Goal: Transaction & Acquisition: Purchase product/service

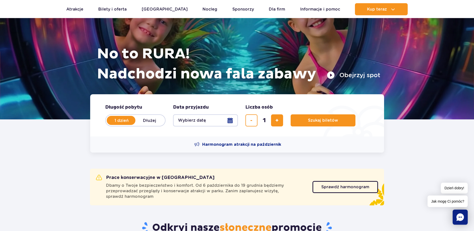
scroll to position [51, 0]
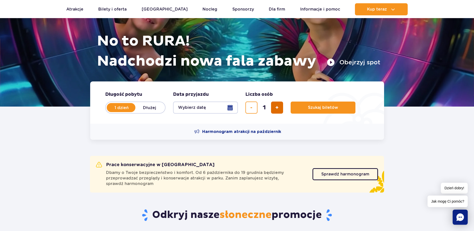
click at [280, 108] on button "dodaj bilet" at bounding box center [277, 108] width 12 height 12
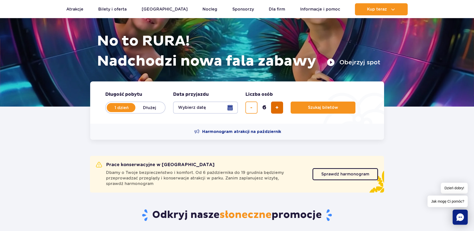
click at [280, 108] on button "dodaj bilet" at bounding box center [277, 108] width 12 height 12
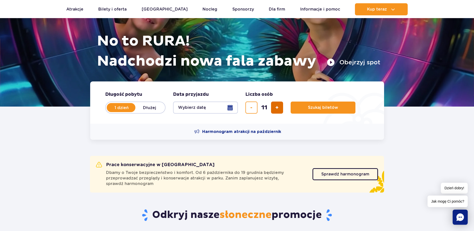
click at [280, 108] on button "dodaj bilet" at bounding box center [277, 108] width 12 height 12
click at [280, 108] on div "14" at bounding box center [265, 108] width 38 height 12
click at [281, 110] on div "14" at bounding box center [265, 108] width 38 height 12
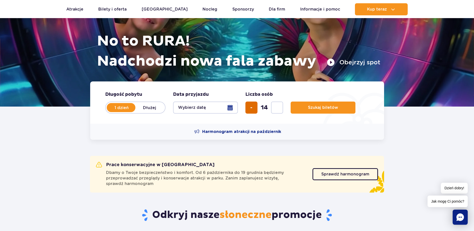
drag, startPoint x: 254, startPoint y: 112, endPoint x: 251, endPoint y: 112, distance: 2.8
click at [252, 112] on button "usuń bilet" at bounding box center [252, 108] width 12 height 12
type input "13"
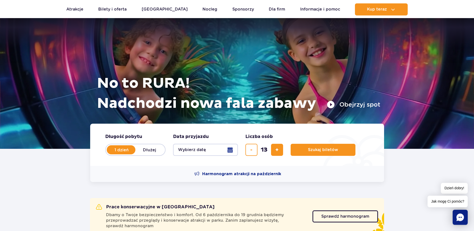
scroll to position [0, 0]
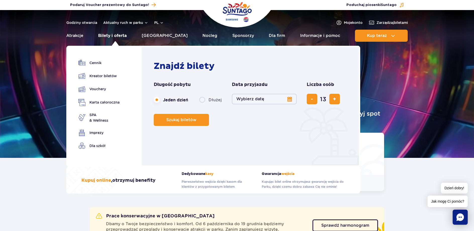
click at [117, 36] on link "Bilety i oferta" at bounding box center [112, 36] width 28 height 12
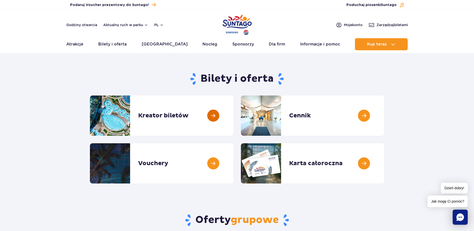
click at [234, 111] on link at bounding box center [234, 116] width 0 height 40
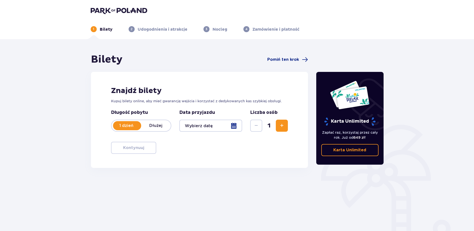
click at [236, 125] on div at bounding box center [210, 126] width 63 height 12
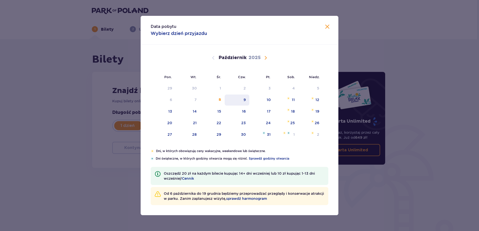
click at [244, 100] on div "9" at bounding box center [244, 99] width 2 height 5
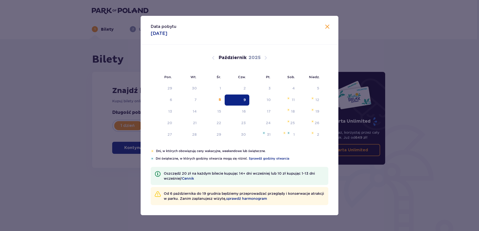
type input "09.10.25"
click at [246, 100] on p "Kupuj bilety online, aby mieć gwarancję wejścia i korzystać z dedykowanych kas …" at bounding box center [200, 101] width 177 height 5
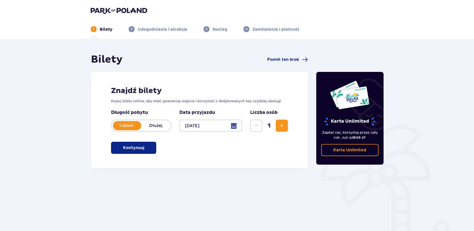
click at [134, 149] on p "Kontynuuj" at bounding box center [133, 148] width 21 height 6
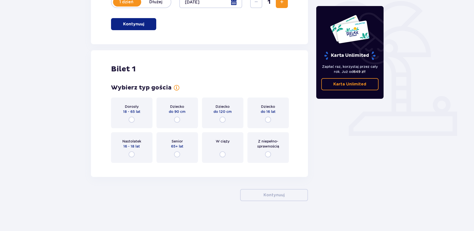
scroll to position [124, 0]
click at [179, 154] on input "radio" at bounding box center [177, 154] width 6 height 6
radio input "true"
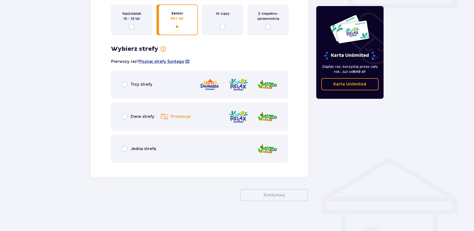
scroll to position [252, 0]
click at [125, 116] on input "radio" at bounding box center [125, 116] width 6 height 6
radio input "true"
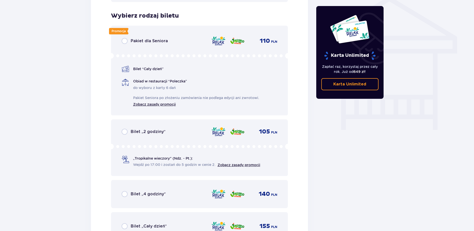
scroll to position [418, 0]
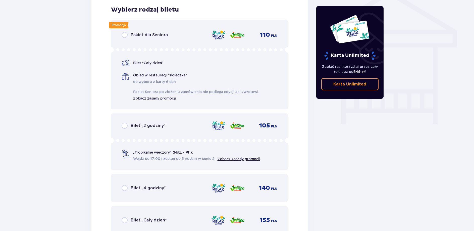
click at [125, 35] on input "radio" at bounding box center [125, 35] width 6 height 6
radio input "true"
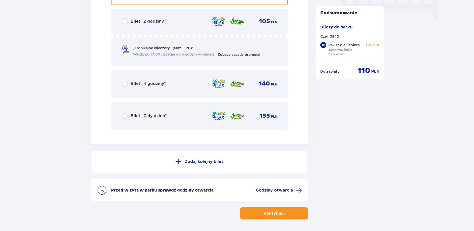
scroll to position [541, 0]
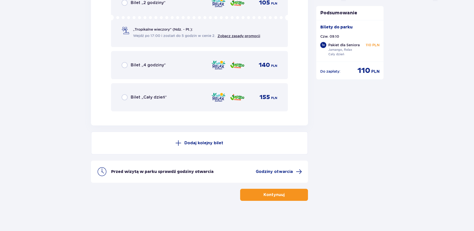
click at [296, 193] on button "Kontynuuj" at bounding box center [274, 195] width 68 height 12
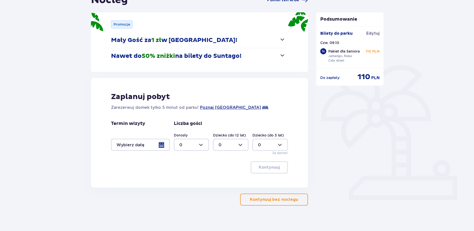
scroll to position [64, 0]
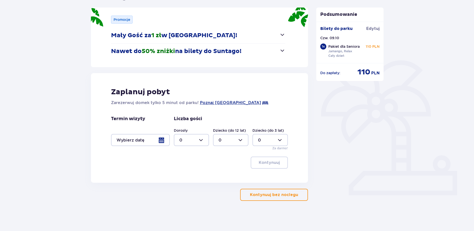
click at [288, 196] on p "Kontynuuj bez noclegu" at bounding box center [274, 195] width 48 height 6
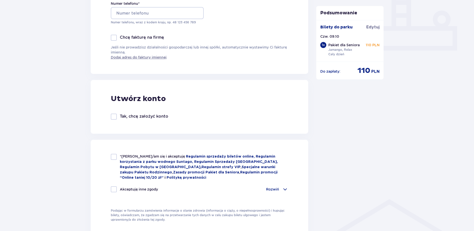
scroll to position [231, 0]
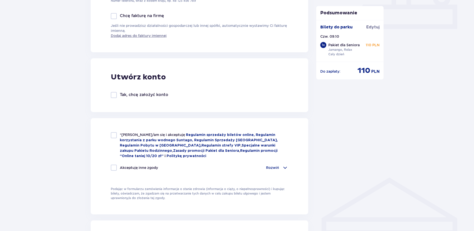
click at [116, 137] on div at bounding box center [114, 135] width 6 height 6
checkbox input "true"
click at [116, 166] on div at bounding box center [114, 168] width 6 height 6
checkbox input "true"
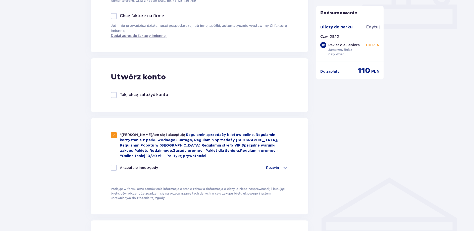
checkbox input "true"
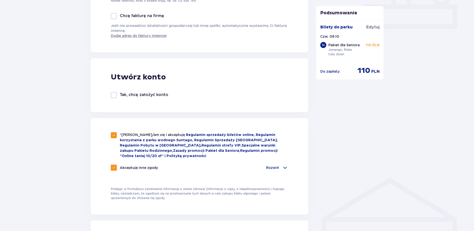
click at [113, 95] on div at bounding box center [114, 95] width 6 height 6
checkbox input "true"
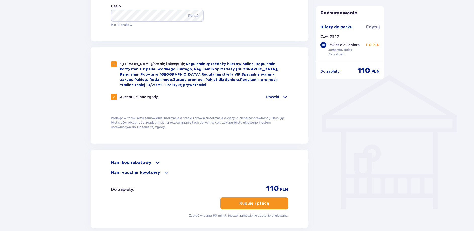
scroll to position [384, 0]
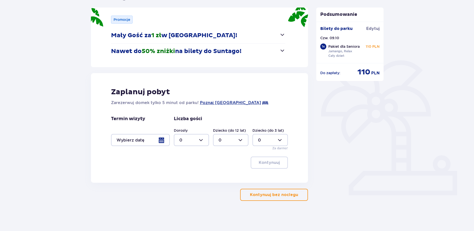
scroll to position [46, 0]
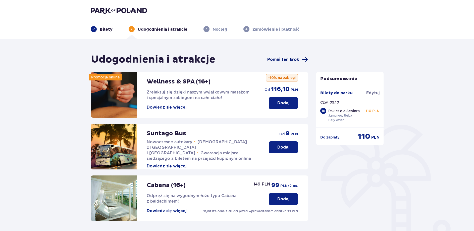
click at [292, 58] on span "Pomiń ten krok" at bounding box center [283, 60] width 32 height 6
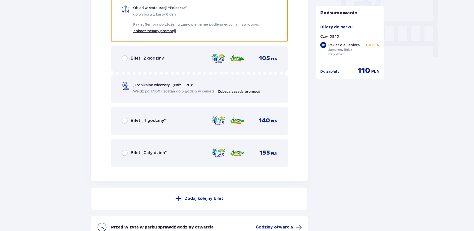
scroll to position [487, 0]
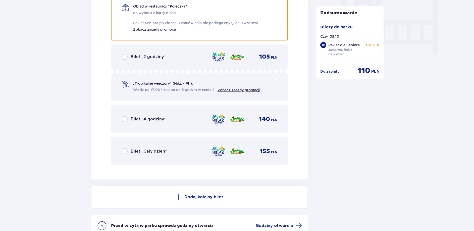
click at [203, 196] on p "Dodaj kolejny bilet" at bounding box center [204, 197] width 39 height 6
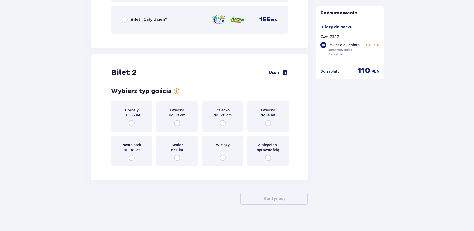
scroll to position [623, 0]
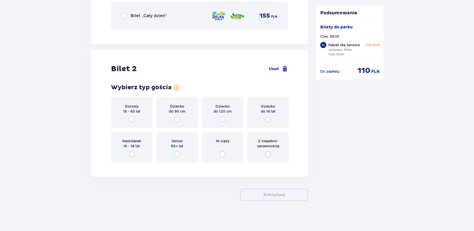
click at [177, 156] on input "radio" at bounding box center [177, 154] width 6 height 6
radio input "true"
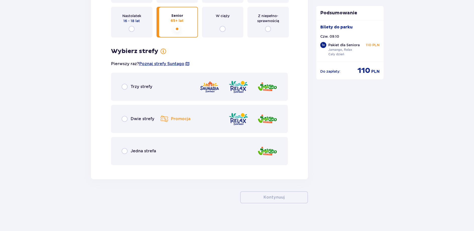
scroll to position [750, 0]
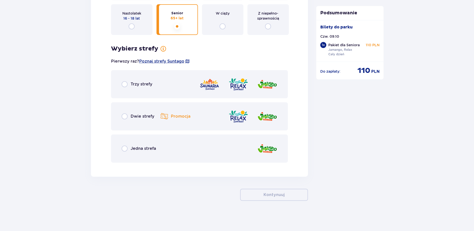
drag, startPoint x: 127, startPoint y: 116, endPoint x: 125, endPoint y: 117, distance: 2.7
click at [126, 116] on input "radio" at bounding box center [125, 116] width 6 height 6
radio input "true"
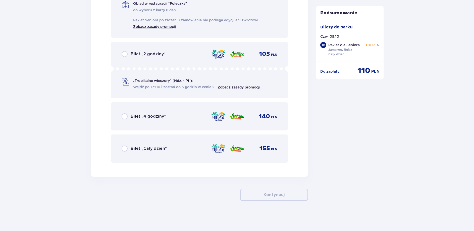
scroll to position [861, 0]
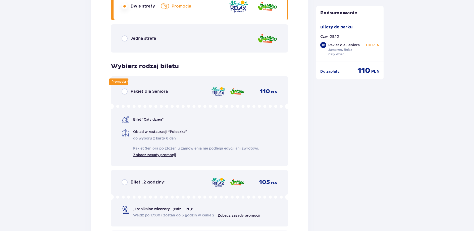
click at [125, 92] on input "radio" at bounding box center [125, 91] width 6 height 6
radio input "true"
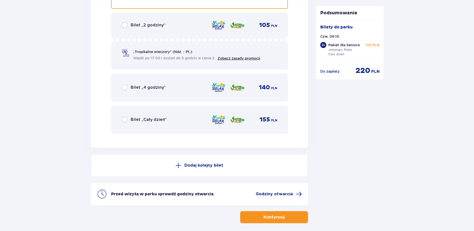
scroll to position [1040, 0]
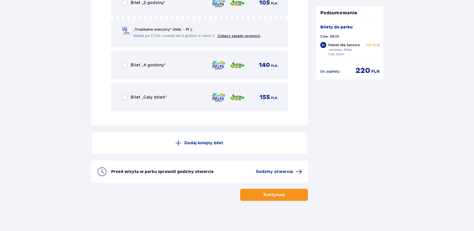
click at [208, 143] on p "Dodaj kolejny bilet" at bounding box center [204, 143] width 39 height 6
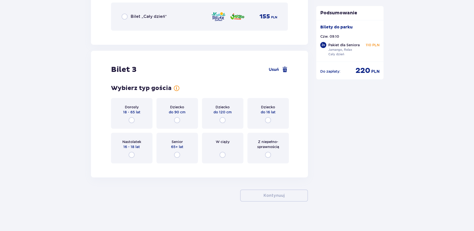
scroll to position [1182, 0]
click at [177, 153] on input "radio" at bounding box center [177, 154] width 6 height 6
radio input "true"
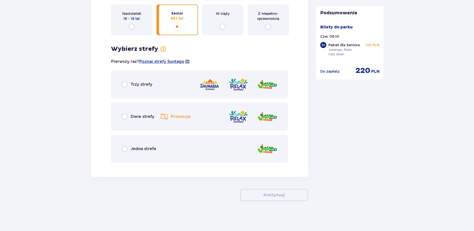
scroll to position [1310, 0]
click at [124, 116] on input "radio" at bounding box center [125, 116] width 6 height 6
radio input "true"
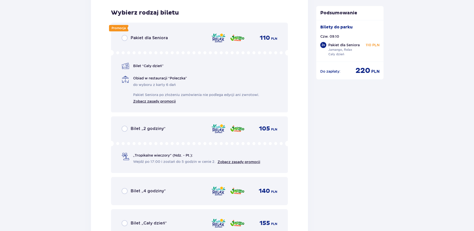
scroll to position [1477, 0]
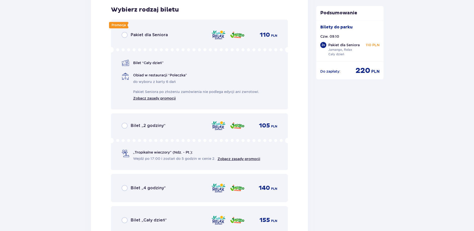
click at [124, 36] on input "radio" at bounding box center [125, 35] width 6 height 6
radio input "true"
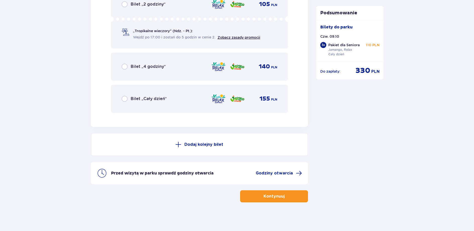
scroll to position [1600, 0]
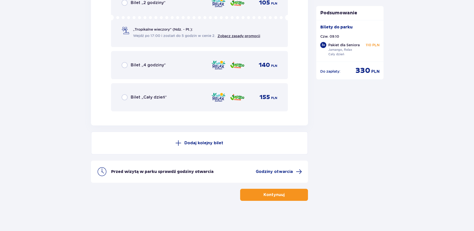
click at [200, 143] on p "Dodaj kolejny bilet" at bounding box center [204, 143] width 39 height 6
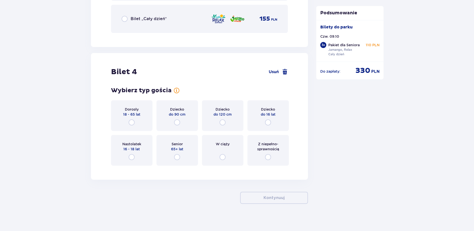
scroll to position [1681, 0]
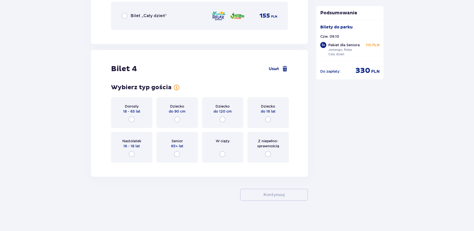
click at [176, 153] on input "radio" at bounding box center [177, 154] width 6 height 6
radio input "true"
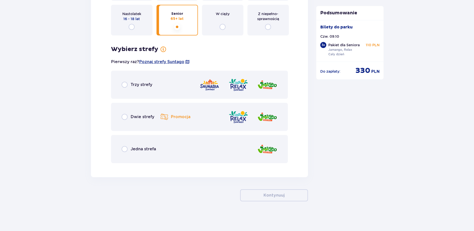
scroll to position [1809, 0]
click at [124, 116] on input "radio" at bounding box center [125, 116] width 6 height 6
radio input "true"
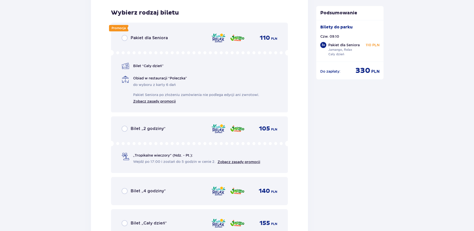
scroll to position [1975, 0]
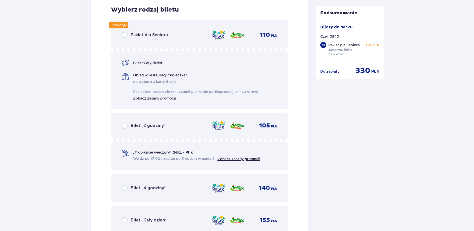
click at [124, 35] on input "radio" at bounding box center [125, 35] width 6 height 6
radio input "true"
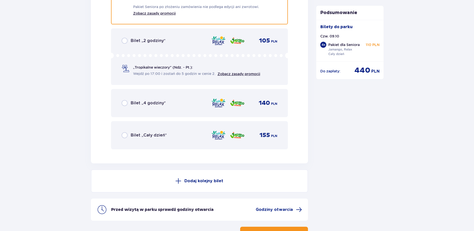
scroll to position [2021, 0]
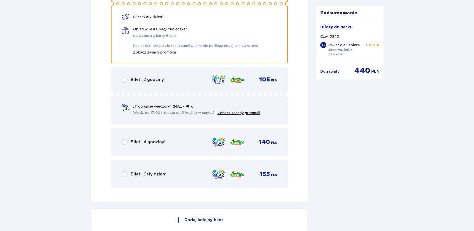
click at [207, 221] on p "Dodaj kolejny bilet" at bounding box center [204, 220] width 39 height 6
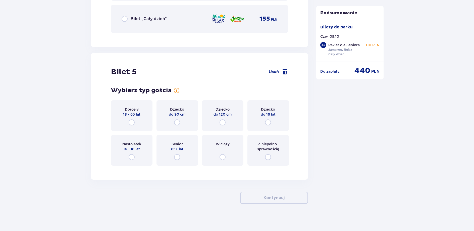
scroll to position [2180, 0]
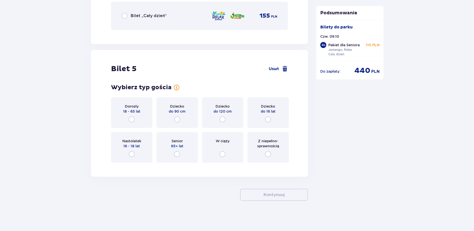
click at [177, 153] on input "radio" at bounding box center [177, 154] width 6 height 6
radio input "true"
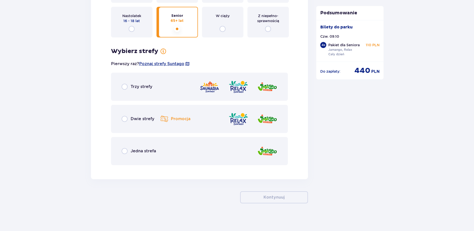
scroll to position [2308, 0]
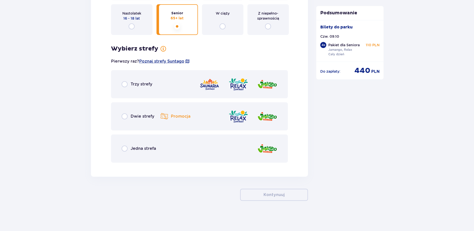
click at [124, 118] on input "radio" at bounding box center [125, 116] width 6 height 6
radio input "true"
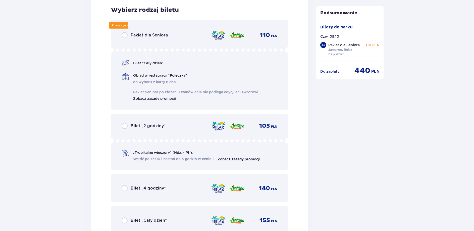
scroll to position [2474, 0]
click at [124, 34] on input "radio" at bounding box center [125, 35] width 6 height 6
radio input "true"
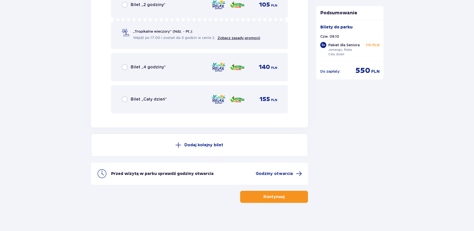
scroll to position [2597, 0]
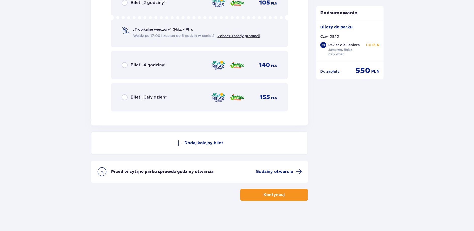
click at [207, 143] on p "Dodaj kolejny bilet" at bounding box center [204, 143] width 39 height 6
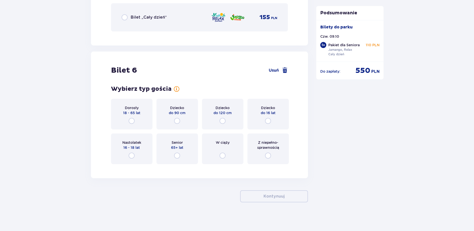
scroll to position [2679, 0]
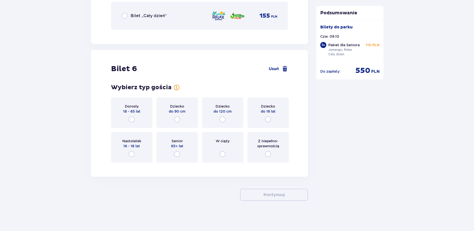
click at [178, 154] on input "radio" at bounding box center [177, 154] width 6 height 6
radio input "true"
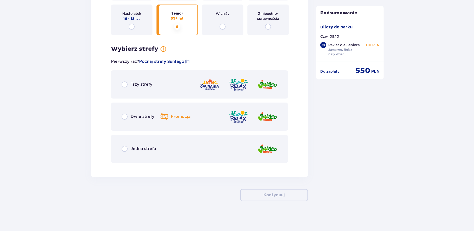
scroll to position [2806, 0]
click at [125, 116] on input "radio" at bounding box center [125, 116] width 6 height 6
radio input "true"
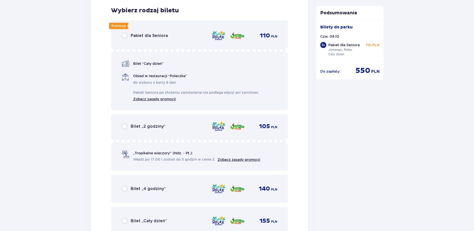
scroll to position [2973, 0]
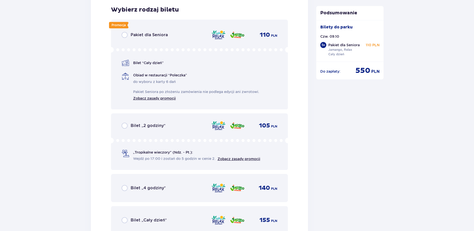
click at [124, 35] on input "radio" at bounding box center [125, 35] width 6 height 6
radio input "true"
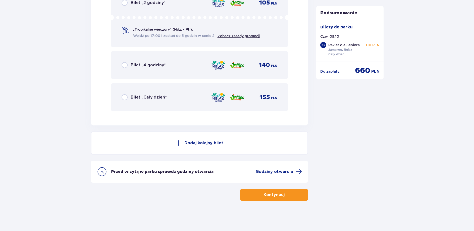
scroll to position [3045, 0]
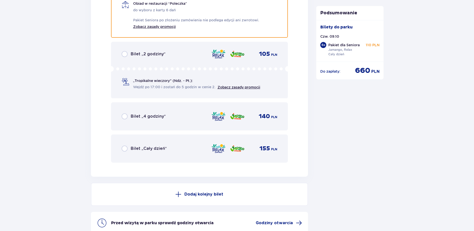
click at [199, 195] on p "Dodaj kolejny bilet" at bounding box center [204, 195] width 39 height 6
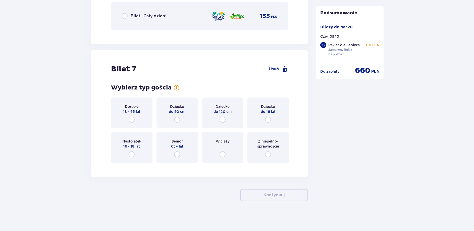
scroll to position [3177, 0]
click at [177, 155] on input "radio" at bounding box center [177, 154] width 6 height 6
radio input "true"
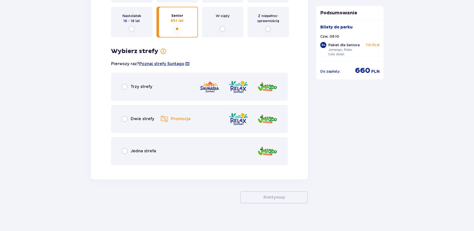
scroll to position [3305, 0]
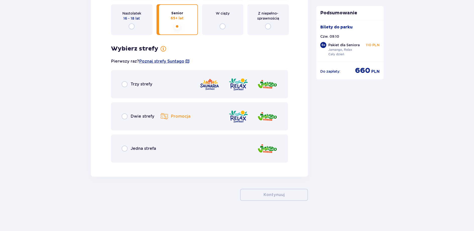
click at [125, 116] on input "radio" at bounding box center [125, 116] width 6 height 6
radio input "true"
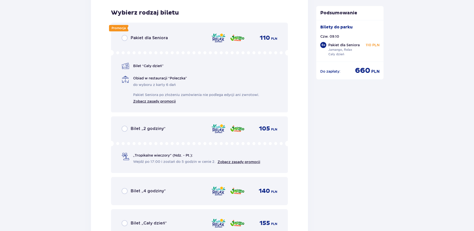
scroll to position [3472, 0]
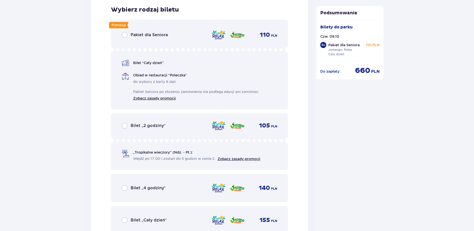
click at [125, 34] on input "radio" at bounding box center [125, 35] width 6 height 6
radio input "true"
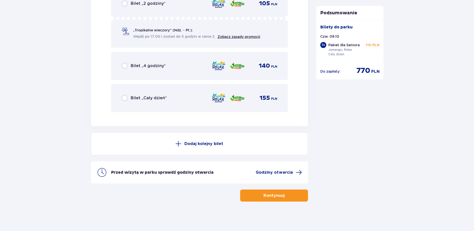
scroll to position [3595, 0]
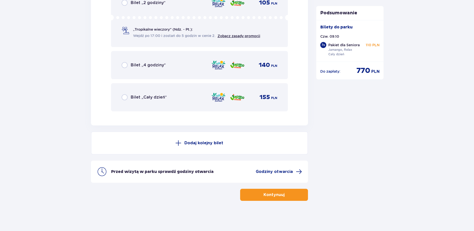
click at [204, 142] on p "Dodaj kolejny bilet" at bounding box center [204, 143] width 39 height 6
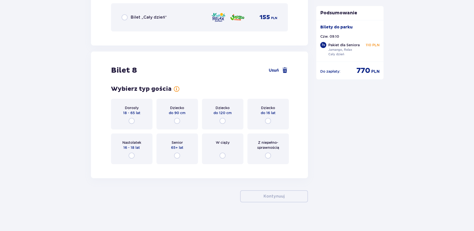
scroll to position [3676, 0]
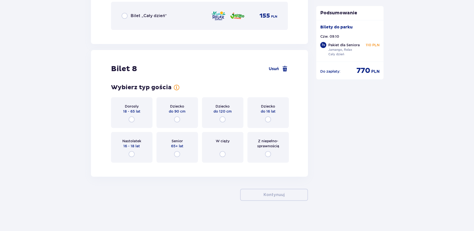
click at [178, 153] on input "radio" at bounding box center [177, 154] width 6 height 6
radio input "true"
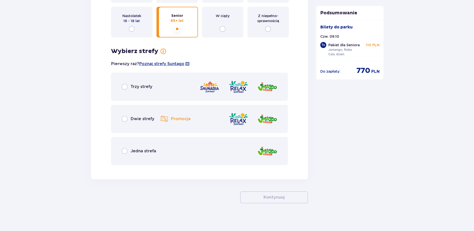
scroll to position [3804, 0]
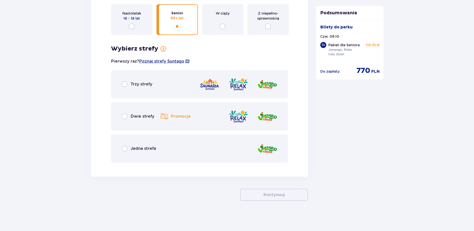
click at [125, 116] on input "radio" at bounding box center [125, 116] width 6 height 6
radio input "true"
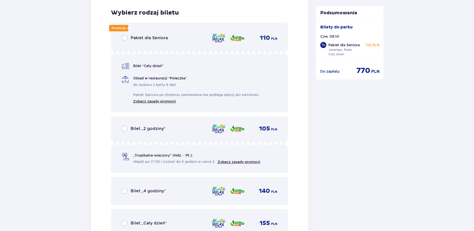
scroll to position [3971, 0]
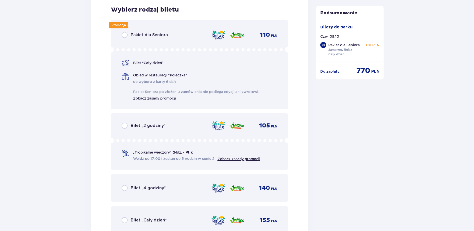
click at [125, 35] on input "radio" at bounding box center [125, 35] width 6 height 6
radio input "true"
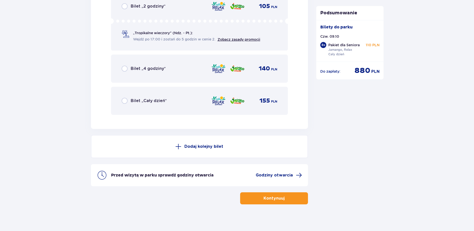
scroll to position [4093, 0]
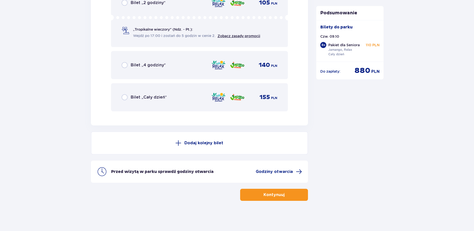
click at [194, 143] on p "Dodaj kolejny bilet" at bounding box center [204, 143] width 39 height 6
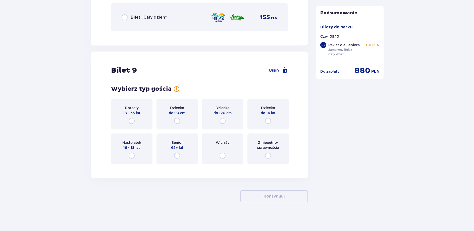
scroll to position [4175, 0]
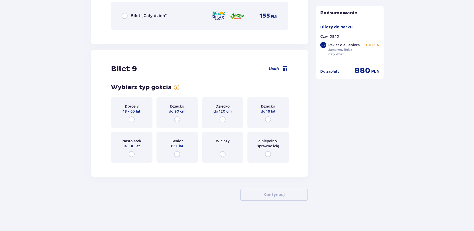
click at [178, 153] on input "radio" at bounding box center [177, 154] width 6 height 6
radio input "true"
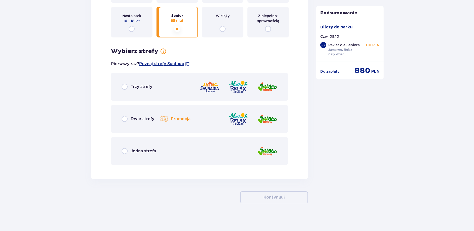
scroll to position [4303, 0]
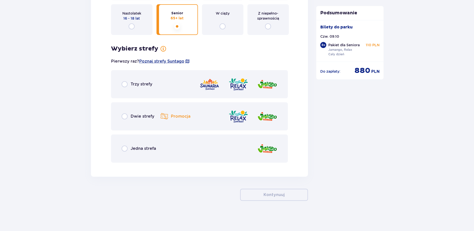
click at [124, 117] on input "radio" at bounding box center [125, 116] width 6 height 6
radio input "true"
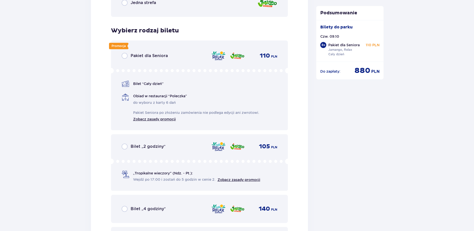
scroll to position [4469, 0]
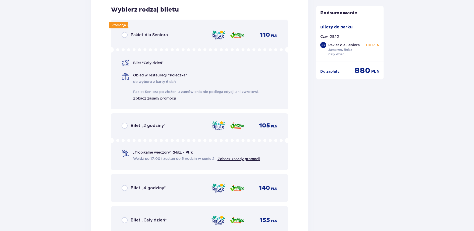
click at [125, 35] on input "radio" at bounding box center [125, 35] width 6 height 6
radio input "true"
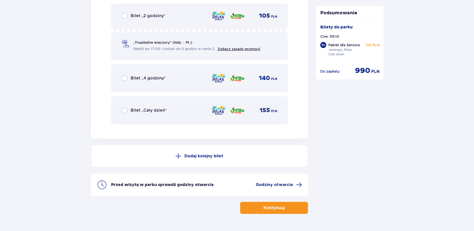
scroll to position [4592, 0]
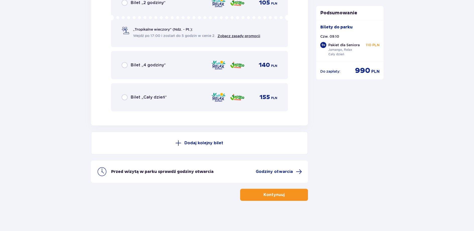
click at [203, 143] on p "Dodaj kolejny bilet" at bounding box center [204, 143] width 39 height 6
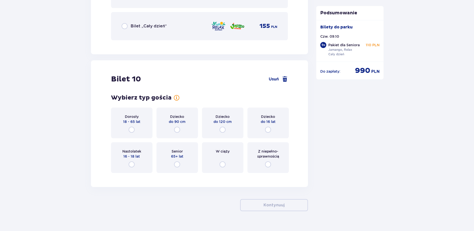
scroll to position [4674, 0]
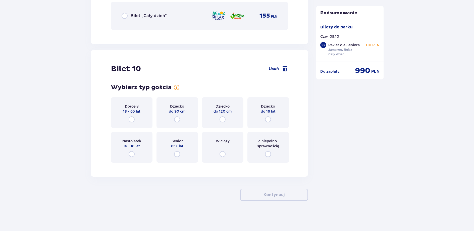
click at [177, 157] on input "radio" at bounding box center [177, 154] width 6 height 6
radio input "true"
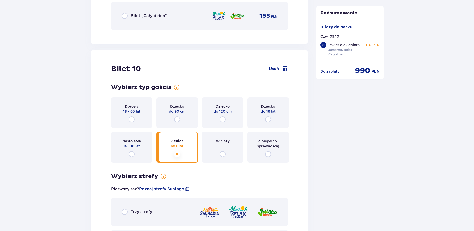
click at [178, 155] on input "radio" at bounding box center [177, 154] width 6 height 6
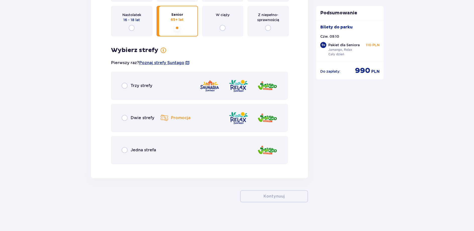
scroll to position [4801, 0]
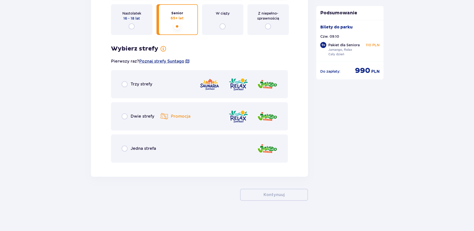
click at [126, 115] on input "radio" at bounding box center [125, 116] width 6 height 6
radio input "true"
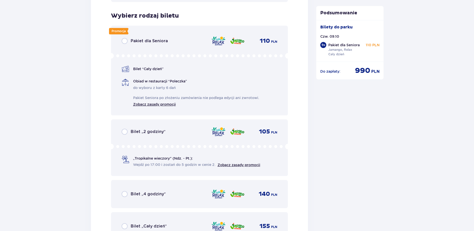
scroll to position [4968, 0]
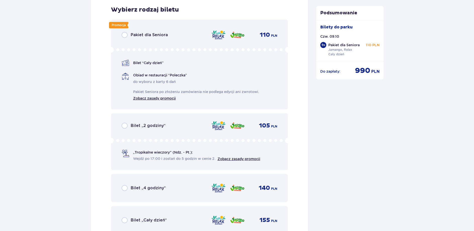
click at [125, 36] on input "radio" at bounding box center [125, 35] width 6 height 6
radio input "true"
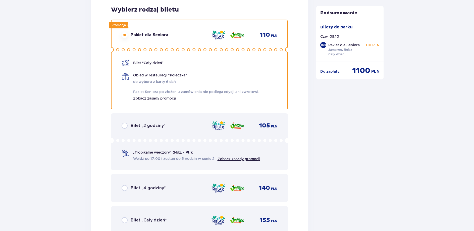
scroll to position [5091, 0]
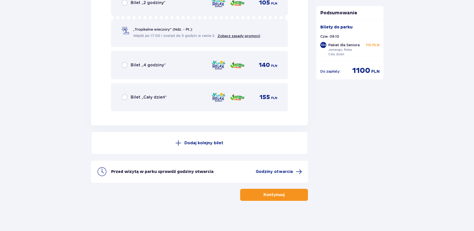
click at [203, 143] on p "Dodaj kolejny bilet" at bounding box center [204, 143] width 39 height 6
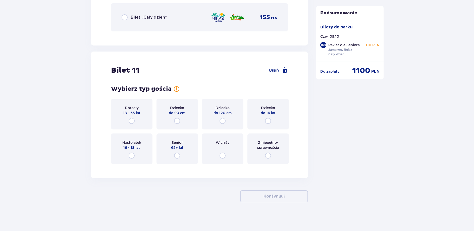
scroll to position [5172, 0]
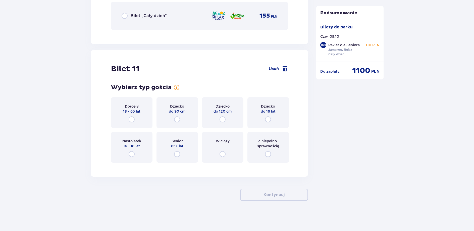
click at [177, 155] on input "radio" at bounding box center [177, 154] width 6 height 6
radio input "true"
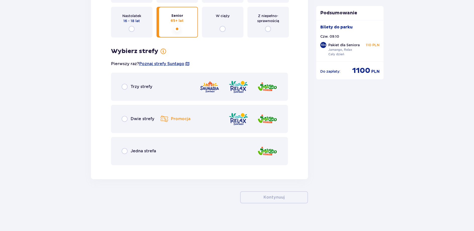
scroll to position [5300, 0]
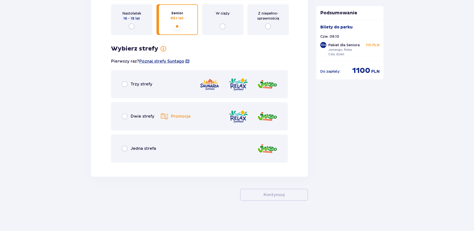
click at [126, 116] on input "radio" at bounding box center [125, 116] width 6 height 6
radio input "true"
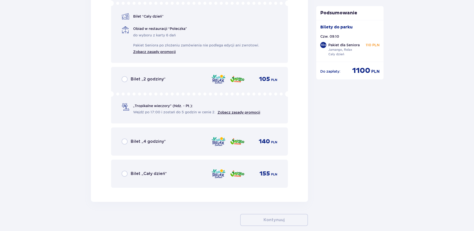
scroll to position [5462, 0]
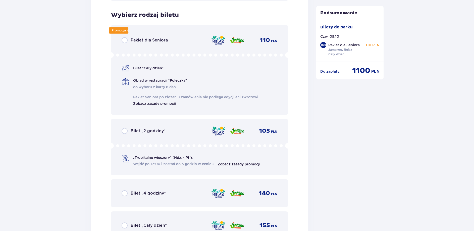
click at [124, 41] on input "radio" at bounding box center [125, 40] width 6 height 6
radio input "true"
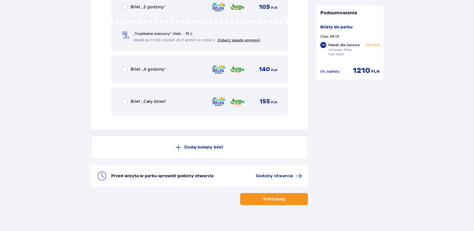
scroll to position [5590, 0]
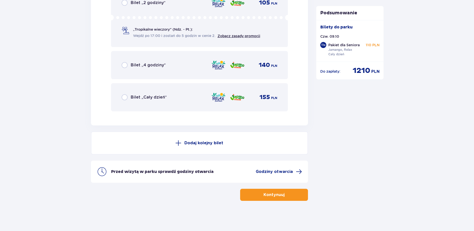
click at [197, 142] on p "Dodaj kolejny bilet" at bounding box center [204, 143] width 39 height 6
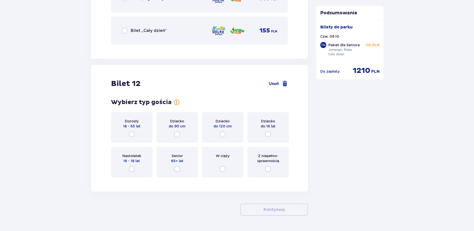
scroll to position [5671, 0]
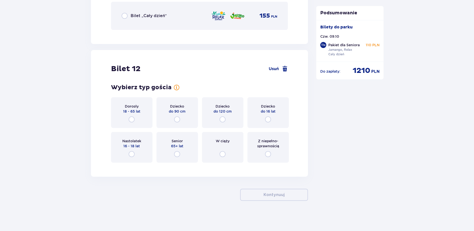
click at [178, 154] on input "radio" at bounding box center [177, 154] width 6 height 6
radio input "true"
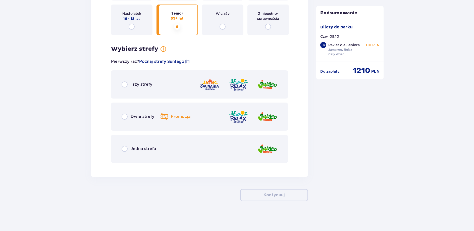
scroll to position [5799, 0]
click at [125, 117] on input "radio" at bounding box center [125, 116] width 6 height 6
radio input "true"
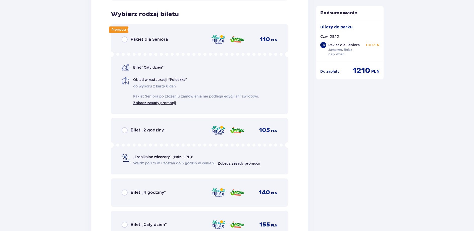
scroll to position [5966, 0]
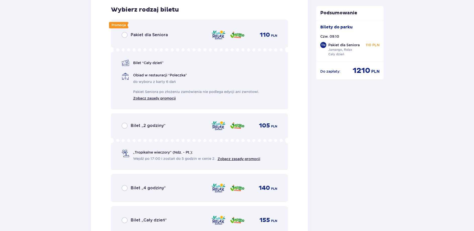
click at [124, 36] on input "radio" at bounding box center [125, 35] width 6 height 6
radio input "true"
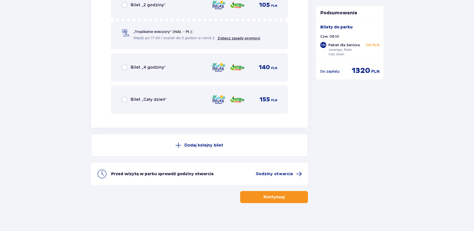
scroll to position [6089, 0]
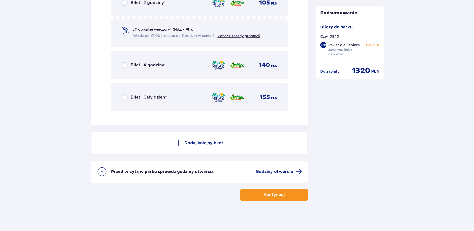
click at [194, 143] on p "Dodaj kolejny bilet" at bounding box center [204, 143] width 39 height 6
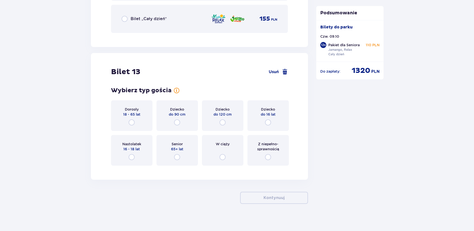
scroll to position [6170, 0]
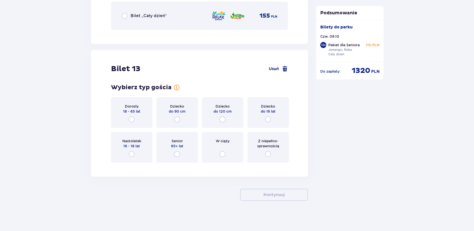
click at [177, 155] on input "radio" at bounding box center [177, 154] width 6 height 6
radio input "true"
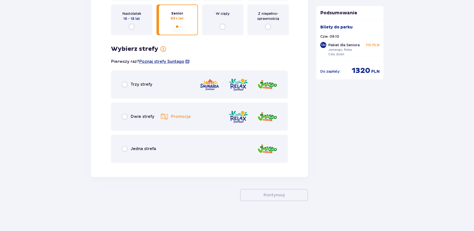
scroll to position [6298, 0]
click at [123, 116] on input "radio" at bounding box center [125, 116] width 6 height 6
radio input "true"
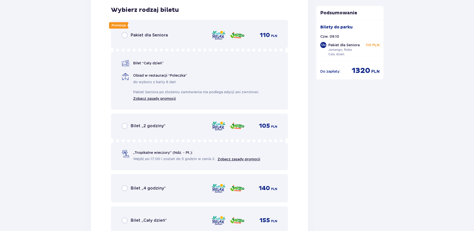
scroll to position [6464, 0]
click at [124, 33] on input "radio" at bounding box center [125, 35] width 6 height 6
radio input "true"
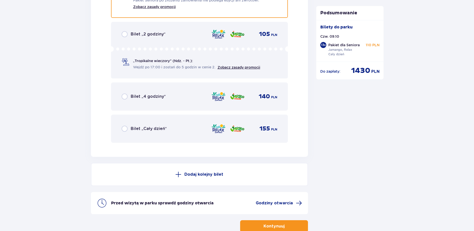
scroll to position [6587, 0]
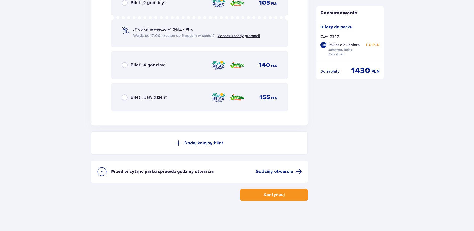
click at [196, 143] on p "Dodaj kolejny bilet" at bounding box center [204, 143] width 39 height 6
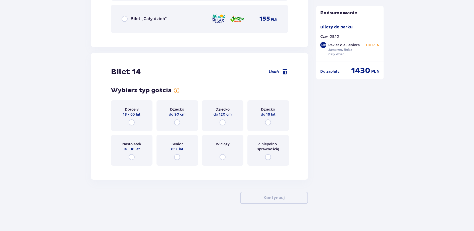
scroll to position [6669, 0]
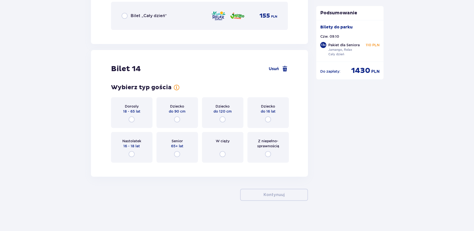
click at [178, 154] on input "radio" at bounding box center [177, 154] width 6 height 6
radio input "true"
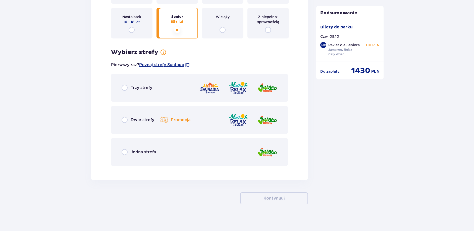
scroll to position [6797, 0]
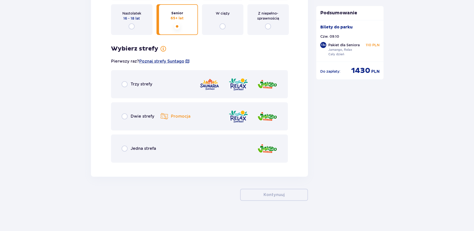
click at [125, 116] on input "radio" at bounding box center [125, 116] width 6 height 6
radio input "true"
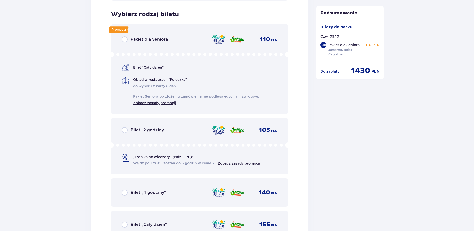
scroll to position [6963, 0]
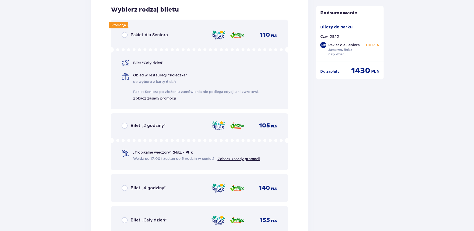
click at [125, 34] on input "radio" at bounding box center [125, 35] width 6 height 6
radio input "true"
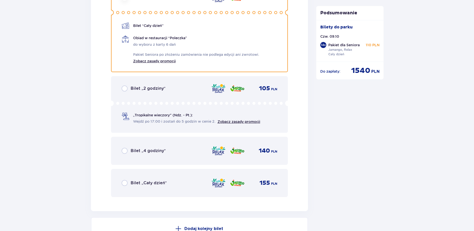
scroll to position [7060, 0]
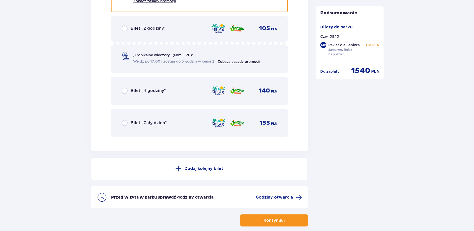
click at [207, 167] on p "Dodaj kolejny bilet" at bounding box center [204, 169] width 39 height 6
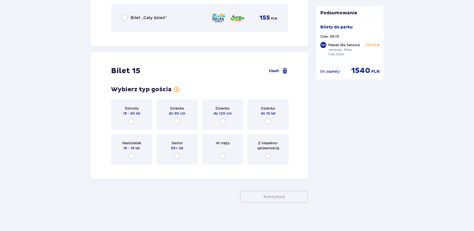
scroll to position [7168, 0]
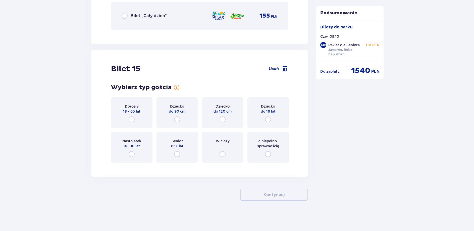
click at [177, 153] on input "radio" at bounding box center [177, 154] width 6 height 6
radio input "true"
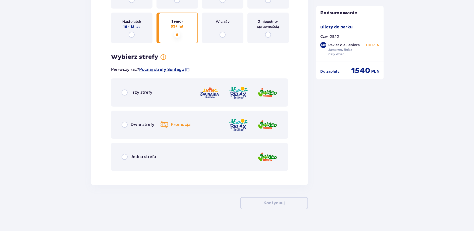
scroll to position [7295, 0]
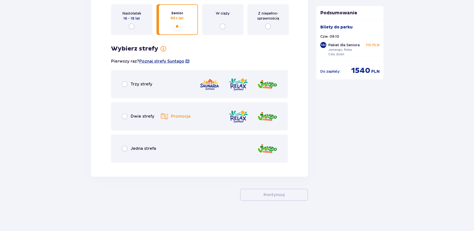
click at [124, 116] on input "radio" at bounding box center [125, 116] width 6 height 6
radio input "true"
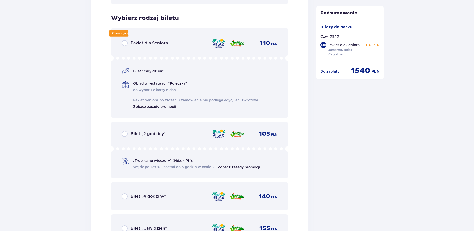
scroll to position [7462, 0]
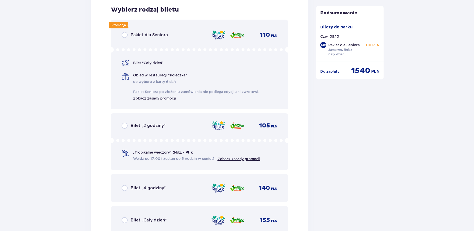
click at [123, 37] on input "radio" at bounding box center [125, 35] width 6 height 6
radio input "true"
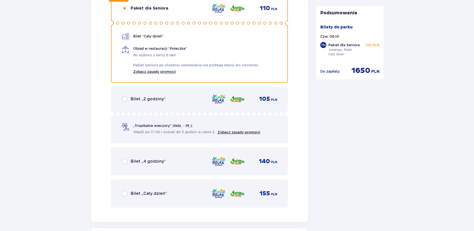
scroll to position [7585, 0]
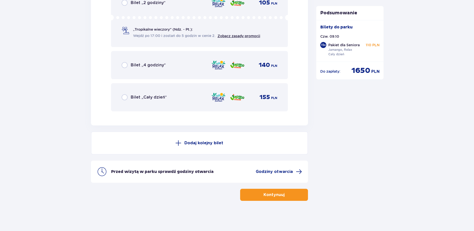
click at [211, 143] on p "Dodaj kolejny bilet" at bounding box center [204, 143] width 39 height 6
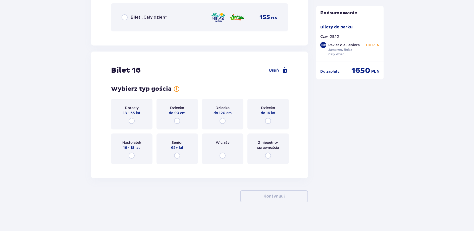
scroll to position [7666, 0]
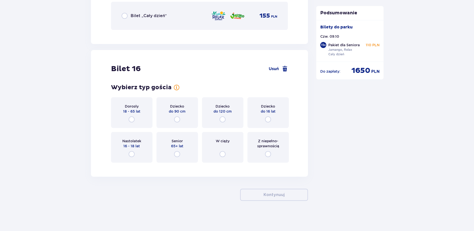
click at [177, 155] on input "radio" at bounding box center [177, 154] width 6 height 6
radio input "true"
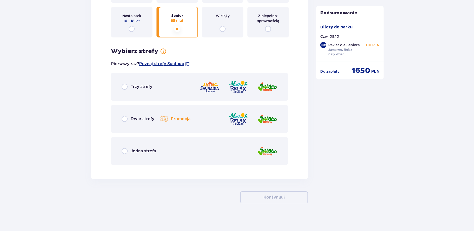
scroll to position [7794, 0]
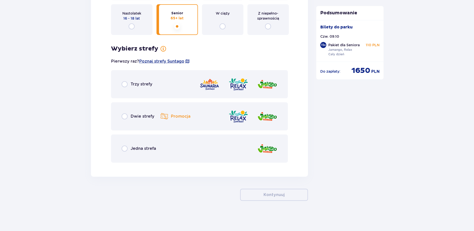
click at [124, 117] on input "radio" at bounding box center [125, 116] width 6 height 6
radio input "true"
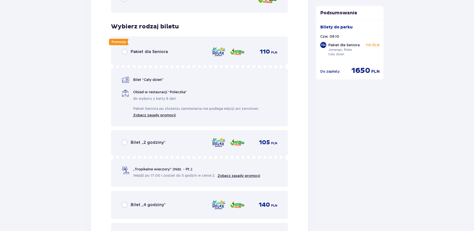
scroll to position [7961, 0]
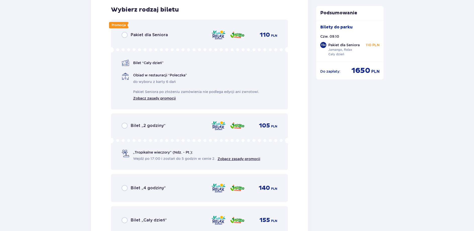
click at [125, 35] on input "radio" at bounding box center [125, 35] width 6 height 6
radio input "true"
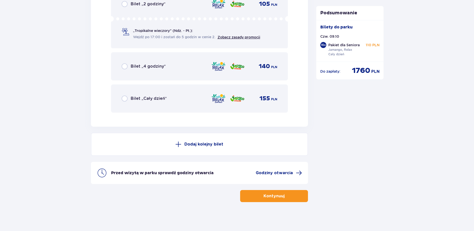
scroll to position [8084, 0]
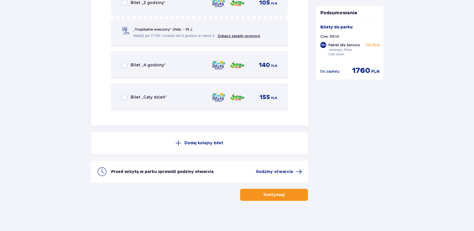
click at [289, 196] on button "Kontynuuj" at bounding box center [274, 195] width 68 height 12
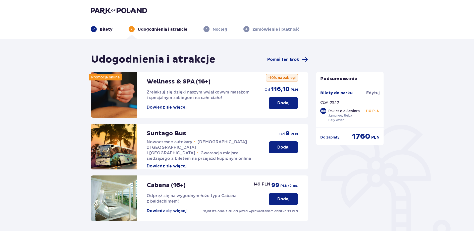
click at [364, 136] on span "1760" at bounding box center [361, 137] width 18 height 10
click at [363, 136] on span "1760" at bounding box center [361, 137] width 18 height 10
click at [355, 79] on p "Podsumowanie" at bounding box center [350, 79] width 67 height 6
click at [356, 79] on p "Podsumowanie" at bounding box center [350, 79] width 67 height 6
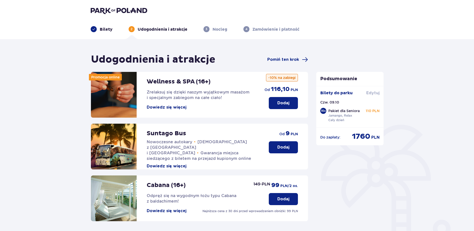
click at [376, 94] on span "Edytuj" at bounding box center [373, 93] width 13 height 6
click at [376, 94] on div "Bilety do parku Edytuj" at bounding box center [350, 95] width 59 height 10
click at [366, 137] on span "1760" at bounding box center [361, 137] width 18 height 10
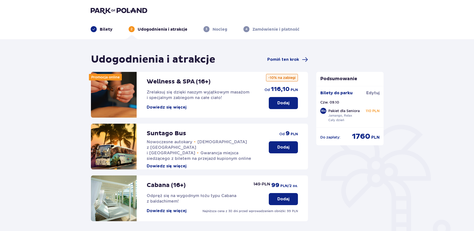
click at [366, 137] on span "1760" at bounding box center [361, 137] width 18 height 10
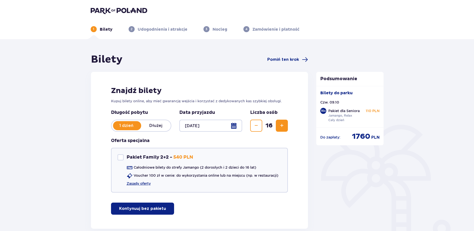
click at [367, 138] on span "1760" at bounding box center [361, 137] width 18 height 10
click at [293, 59] on span "Pomiń ten krok" at bounding box center [283, 60] width 32 height 6
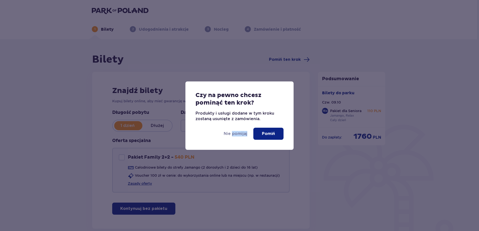
click at [270, 135] on p "Pomiń" at bounding box center [268, 134] width 13 height 6
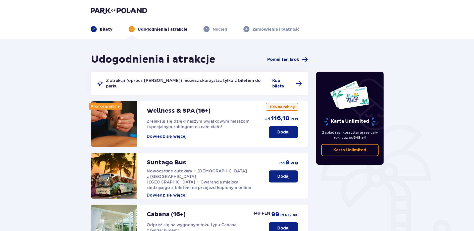
click at [293, 59] on span "Pomiń ten krok" at bounding box center [283, 60] width 32 height 6
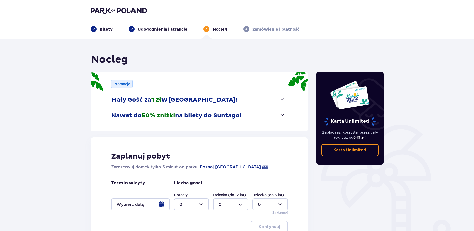
click at [266, 32] on p "Zamówienie i płatność" at bounding box center [276, 30] width 47 height 6
click at [250, 30] on div "4 Zamówienie i płatność" at bounding box center [272, 29] width 56 height 6
click at [250, 29] on div "4 Zamówienie i płatność" at bounding box center [272, 29] width 56 height 6
click at [260, 29] on p "Zamówienie i płatność" at bounding box center [276, 30] width 47 height 6
click at [244, 29] on span "4" at bounding box center [247, 29] width 6 height 6
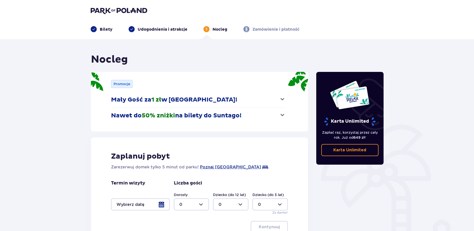
click at [244, 29] on span "4" at bounding box center [247, 29] width 6 height 6
click at [245, 29] on span "4" at bounding box center [247, 29] width 6 height 6
click at [244, 29] on span "4" at bounding box center [247, 29] width 6 height 6
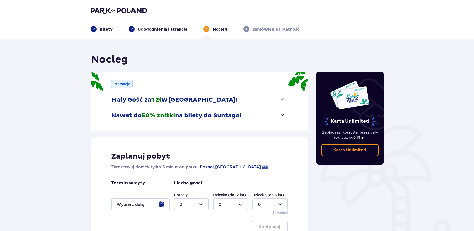
click at [279, 28] on p "Zamówienie i płatność" at bounding box center [276, 30] width 47 height 6
click at [355, 116] on div "Karta Unlimited" at bounding box center [350, 103] width 52 height 46
click at [247, 28] on span "4" at bounding box center [247, 29] width 6 height 6
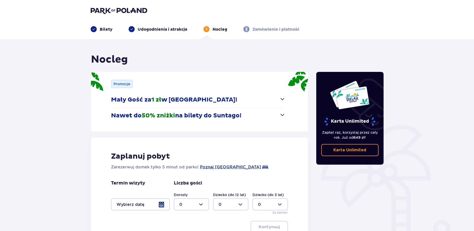
click at [247, 28] on span "4" at bounding box center [247, 29] width 6 height 6
click at [105, 30] on p "Bilety" at bounding box center [106, 30] width 13 height 6
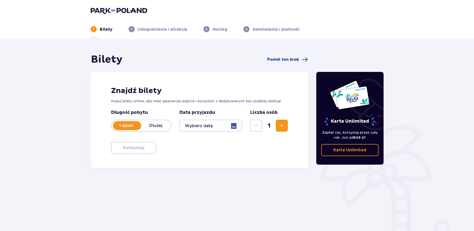
click at [95, 28] on span "1" at bounding box center [94, 29] width 6 height 6
click at [292, 61] on span "Pomiń ten krok" at bounding box center [283, 60] width 32 height 6
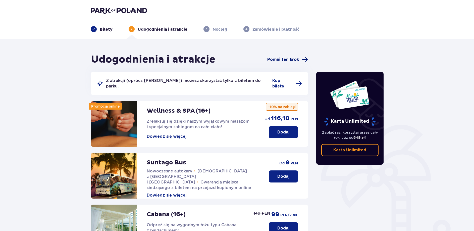
click at [292, 61] on span "Pomiń ten krok" at bounding box center [283, 60] width 32 height 6
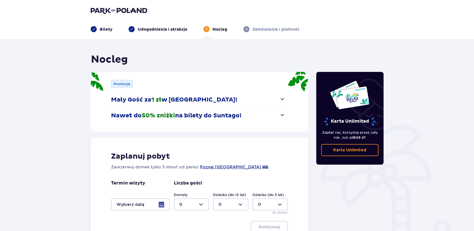
click at [282, 31] on p "Zamówienie i płatność" at bounding box center [276, 30] width 47 height 6
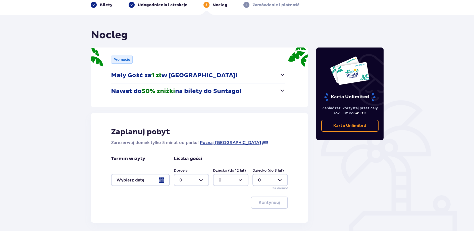
scroll to position [46, 0]
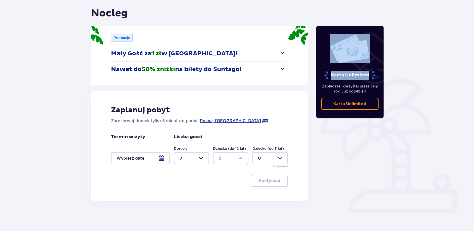
drag, startPoint x: 306, startPoint y: 173, endPoint x: 367, endPoint y: 79, distance: 111.5
click at [308, 98] on div "Zaplanuj pobyt Zarezerwuj domek tylko 5 minut od parku! Poznaj Suntago Village …" at bounding box center [199, 146] width 217 height 110
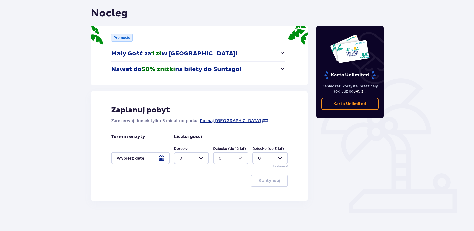
click at [424, 20] on div "Nocleg Promocje Mały Gość za 1 zł w Suntago Village! Noc za złotówkę dla dzieci…" at bounding box center [237, 112] width 474 height 238
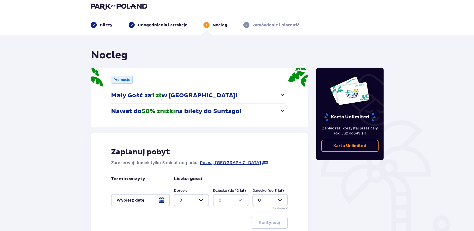
scroll to position [0, 0]
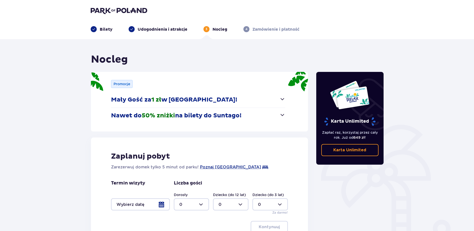
click at [147, 28] on p "Udogodnienia i atrakcje" at bounding box center [163, 30] width 50 height 6
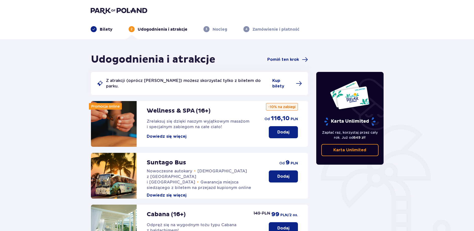
click at [246, 29] on p "4" at bounding box center [247, 29] width 2 height 5
click at [268, 28] on p "Zamówienie i płatność" at bounding box center [276, 30] width 47 height 6
click at [295, 60] on span "Pomiń ten krok" at bounding box center [283, 60] width 32 height 6
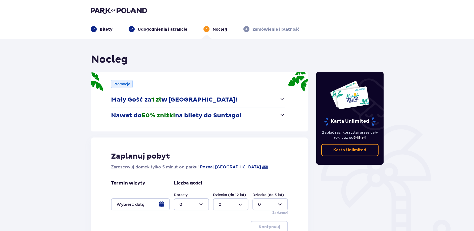
click at [158, 28] on p "Udogodnienia i atrakcje" at bounding box center [163, 30] width 50 height 6
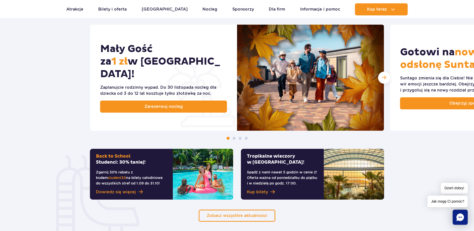
scroll to position [179, 0]
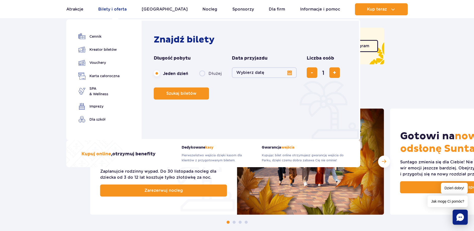
click at [124, 8] on link "Bilety i oferta" at bounding box center [112, 9] width 28 height 12
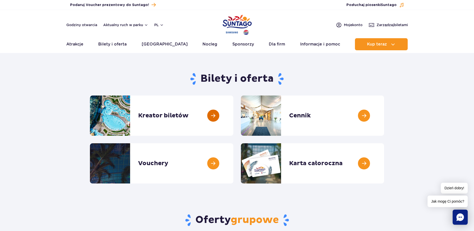
click at [234, 116] on link at bounding box center [234, 116] width 0 height 40
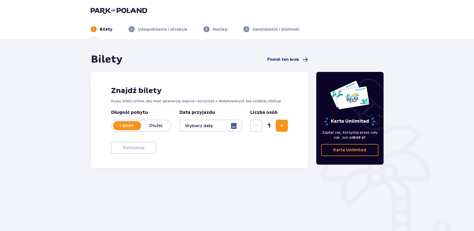
click at [289, 59] on span "Pomiń ten krok" at bounding box center [283, 60] width 32 height 6
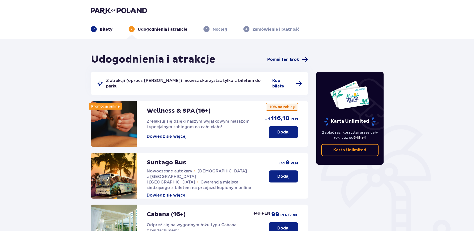
click at [290, 59] on span "Pomiń ten krok" at bounding box center [283, 60] width 32 height 6
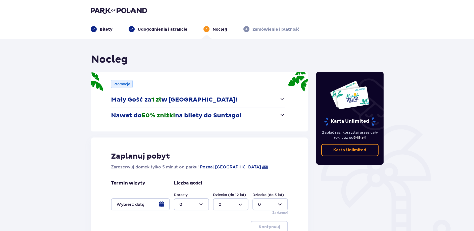
click at [247, 29] on span "4" at bounding box center [247, 29] width 6 height 6
drag, startPoint x: 283, startPoint y: 33, endPoint x: 279, endPoint y: 32, distance: 3.7
click at [279, 32] on header "Bilety Udogodnienia i atrakcje 3 Nocleg 4 Zamówienie i płatność" at bounding box center [237, 19] width 474 height 39
click at [279, 31] on p "Zamówienie i płatność" at bounding box center [276, 30] width 47 height 6
drag, startPoint x: 279, startPoint y: 31, endPoint x: 273, endPoint y: 31, distance: 5.8
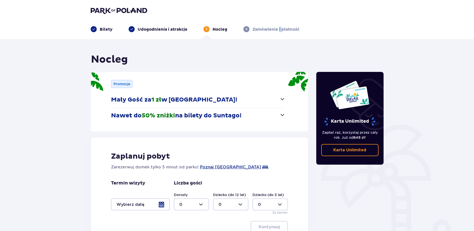
click at [277, 31] on p "Zamówienie i płatność" at bounding box center [276, 30] width 47 height 6
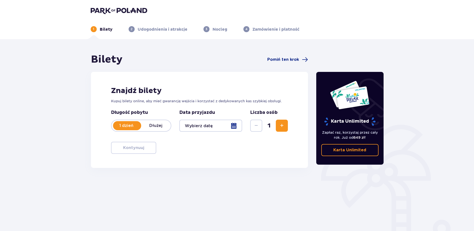
click at [233, 126] on div at bounding box center [210, 126] width 63 height 12
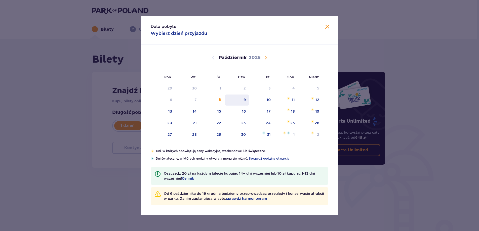
click at [246, 100] on div "9" at bounding box center [244, 99] width 2 height 5
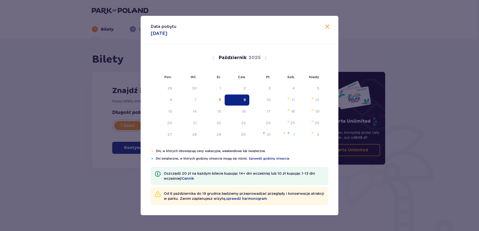
type input "09.10.25"
click at [244, 99] on p "Kupuj bilety online, aby mieć gwarancję wejścia i korzystać z dedykowanych kas …" at bounding box center [200, 101] width 177 height 5
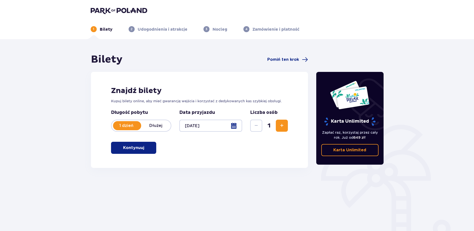
click at [285, 124] on span "Zwiększ" at bounding box center [282, 126] width 6 height 6
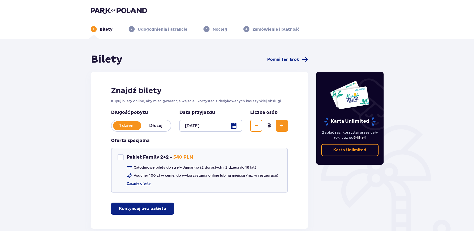
click at [285, 124] on span "Zwiększ" at bounding box center [282, 126] width 6 height 6
click at [283, 125] on span "Zwiększ" at bounding box center [282, 126] width 6 height 6
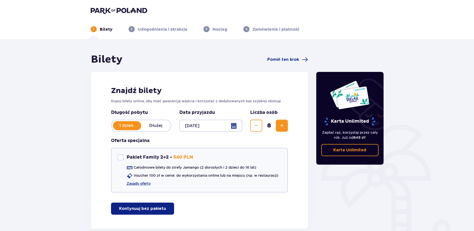
click at [283, 125] on span "Zwiększ" at bounding box center [282, 126] width 6 height 6
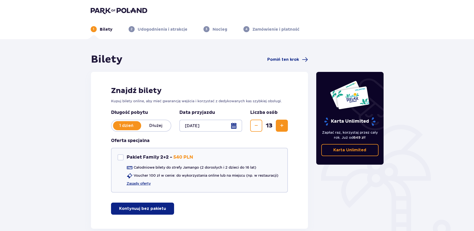
click at [283, 125] on span "Zwiększ" at bounding box center [282, 126] width 6 height 6
drag, startPoint x: 281, startPoint y: 122, endPoint x: 280, endPoint y: 124, distance: 3.1
click at [280, 123] on button "Zwiększ" at bounding box center [282, 126] width 12 height 12
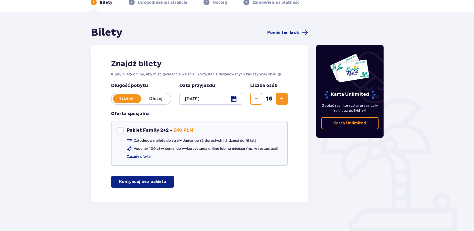
scroll to position [28, 0]
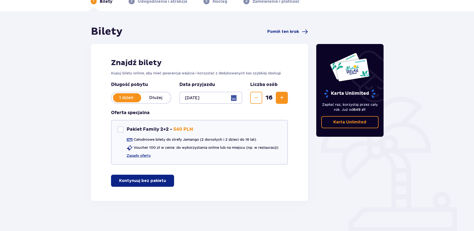
click at [152, 181] on p "Kontynuuj bez pakietu" at bounding box center [142, 181] width 47 height 6
click at [151, 181] on p "Kontynuuj bez pakietu" at bounding box center [142, 181] width 47 height 6
click at [160, 182] on p "Kontynuuj bez pakietu" at bounding box center [142, 181] width 47 height 6
click at [160, 182] on div "Bilety Pomiń ten krok Znajdź bilety Kupuj bilety online, aby mieć gwarancję wej…" at bounding box center [199, 112] width 217 height 175
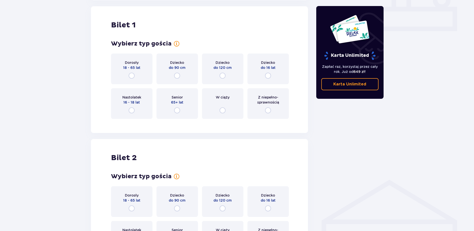
scroll to position [229, 0]
click at [178, 110] on input "radio" at bounding box center [177, 110] width 6 height 6
radio input "true"
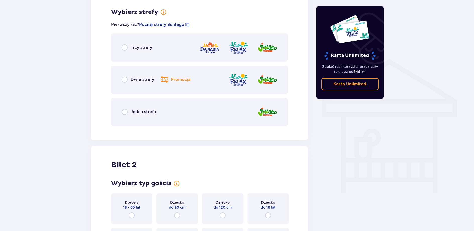
scroll to position [351, 0]
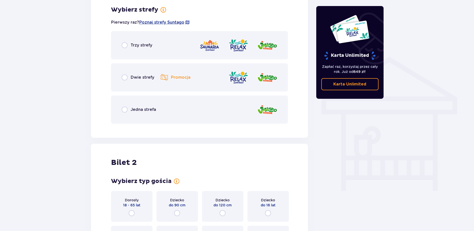
click at [125, 78] on input "radio" at bounding box center [125, 77] width 6 height 6
radio input "true"
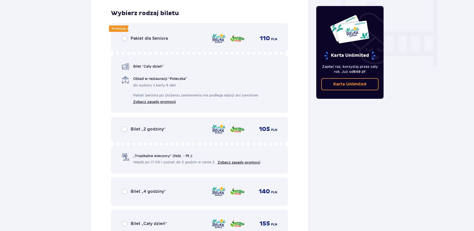
scroll to position [479, 0]
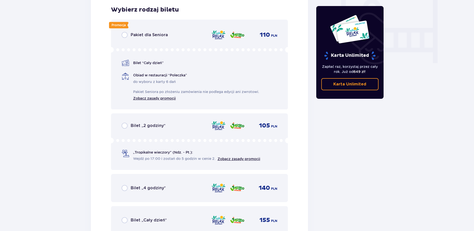
drag, startPoint x: 125, startPoint y: 38, endPoint x: 128, endPoint y: 37, distance: 3.2
click at [125, 38] on div "Promocja Pakiet dla Seniora 110 PLN Bilet “Cały dzień” Obiad w restauracji “Pol…" at bounding box center [199, 65] width 177 height 90
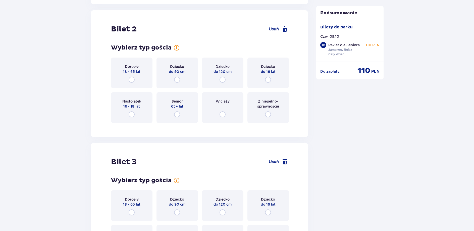
scroll to position [728, 0]
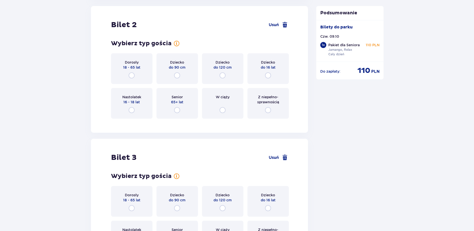
click at [176, 110] on input "radio" at bounding box center [177, 110] width 6 height 6
radio input "true"
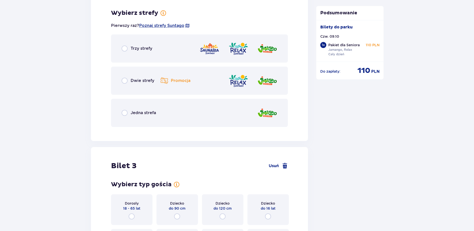
scroll to position [850, 0]
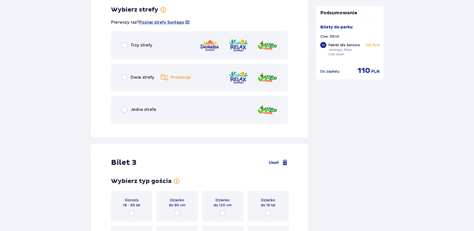
click at [126, 76] on input "radio" at bounding box center [125, 77] width 6 height 6
radio input "true"
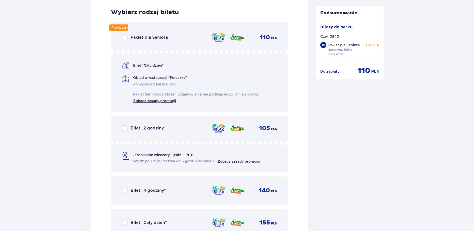
scroll to position [978, 0]
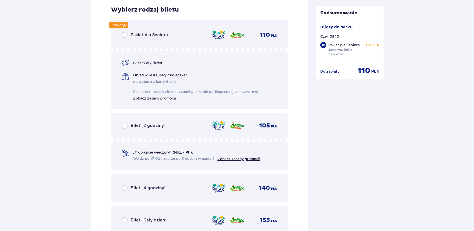
click at [125, 35] on input "radio" at bounding box center [125, 35] width 6 height 6
radio input "true"
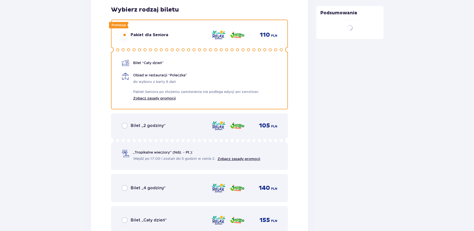
click at [177, 154] on span "„Tropikalne wieczory" (Ndz. - Pt.):" at bounding box center [163, 152] width 60 height 5
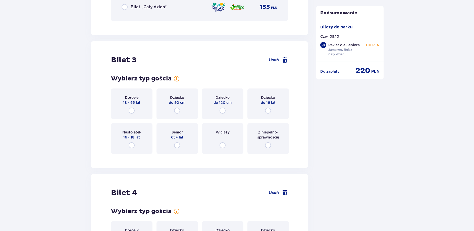
scroll to position [1226, 0]
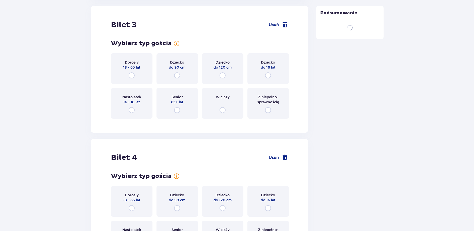
click at [177, 109] on input "radio" at bounding box center [177, 110] width 6 height 6
radio input "true"
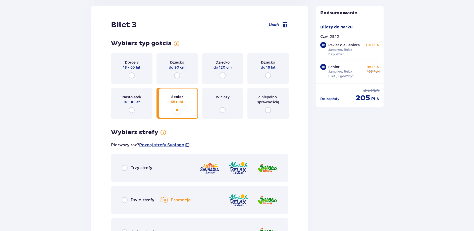
click at [176, 111] on div "Wybierz typ gościa dla biletu o numerze 3 Dorosły 18 - 65 lat Dziecko do 90 cm …" at bounding box center [199, 143] width 177 height 207
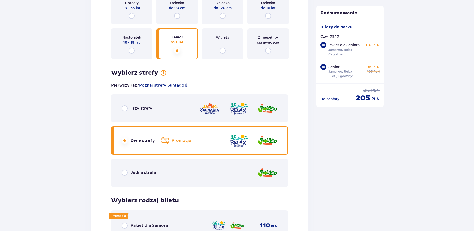
scroll to position [836, 0]
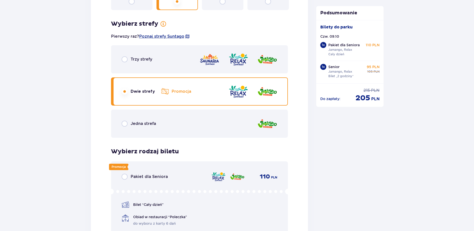
click at [127, 178] on input "radio" at bounding box center [125, 177] width 6 height 6
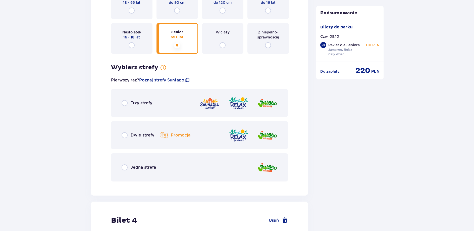
scroll to position [1303, 0]
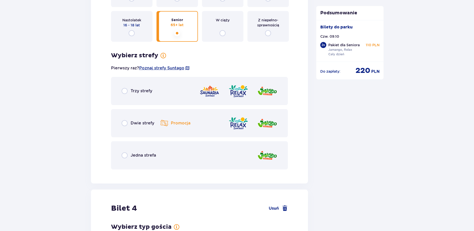
click at [127, 125] on input "radio" at bounding box center [125, 123] width 6 height 6
radio input "true"
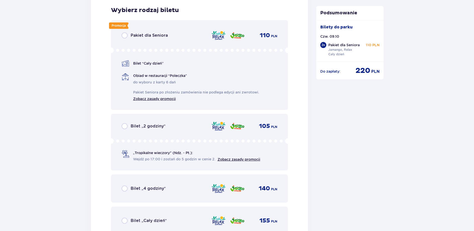
scroll to position [1477, 0]
click at [124, 36] on input "radio" at bounding box center [125, 35] width 6 height 6
radio input "true"
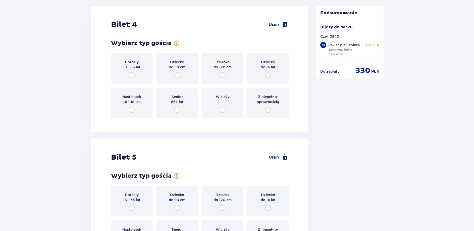
scroll to position [1725, 0]
click at [178, 110] on input "radio" at bounding box center [177, 110] width 6 height 6
radio input "true"
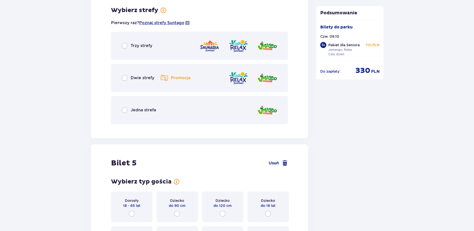
scroll to position [1848, 0]
click at [127, 78] on input "radio" at bounding box center [125, 77] width 6 height 6
radio input "true"
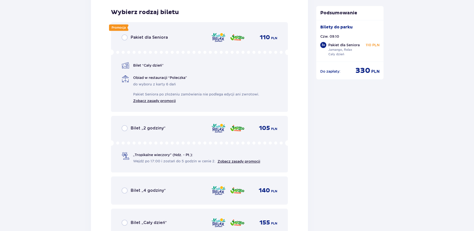
scroll to position [1975, 0]
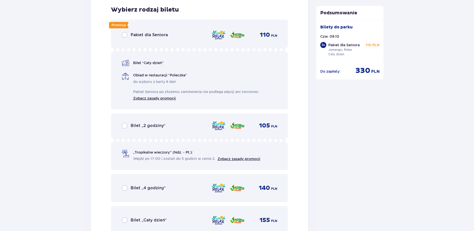
click at [125, 33] on input "radio" at bounding box center [125, 35] width 6 height 6
radio input "true"
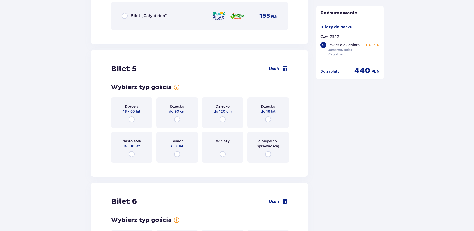
scroll to position [2224, 0]
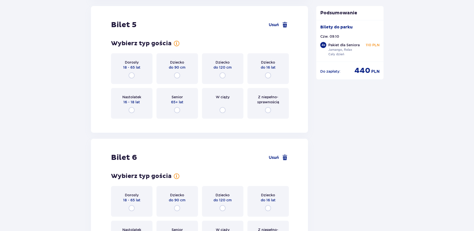
drag, startPoint x: 176, startPoint y: 111, endPoint x: 184, endPoint y: 111, distance: 8.0
click at [176, 111] on input "radio" at bounding box center [177, 110] width 6 height 6
radio input "true"
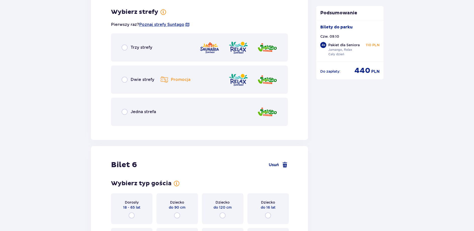
scroll to position [2347, 0]
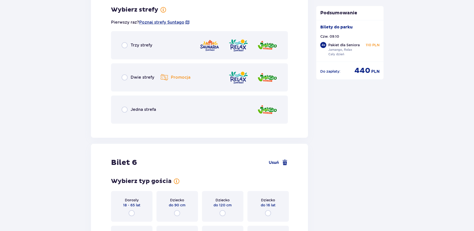
click at [125, 76] on input "radio" at bounding box center [125, 77] width 6 height 6
radio input "true"
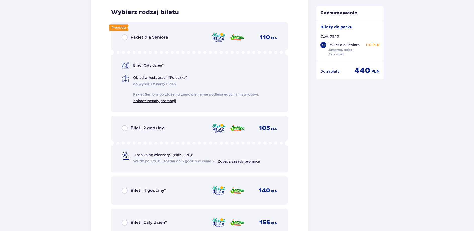
scroll to position [2474, 0]
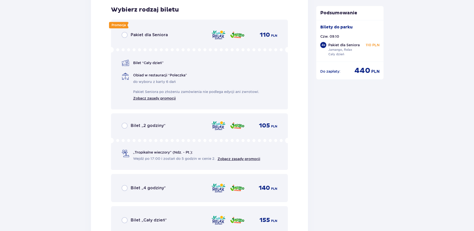
click at [126, 34] on input "radio" at bounding box center [125, 35] width 6 height 6
radio input "true"
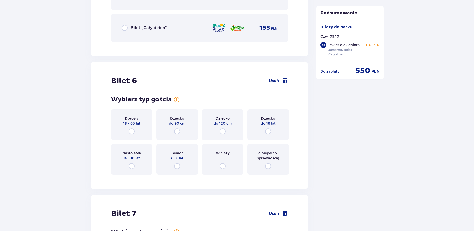
scroll to position [2671, 0]
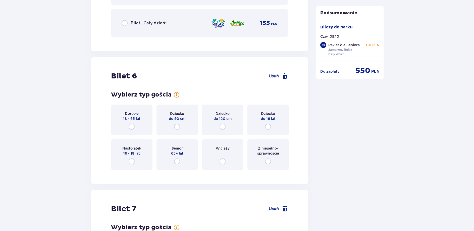
click at [177, 163] on input "radio" at bounding box center [177, 161] width 6 height 6
radio input "true"
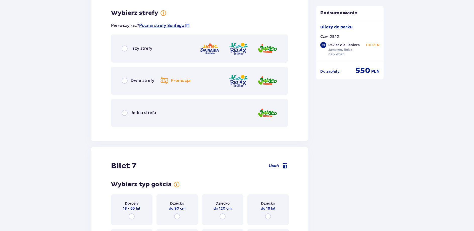
scroll to position [2845, 0]
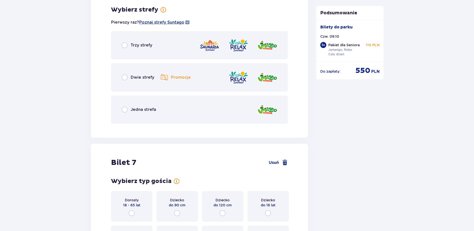
click at [124, 76] on input "radio" at bounding box center [125, 77] width 6 height 6
radio input "true"
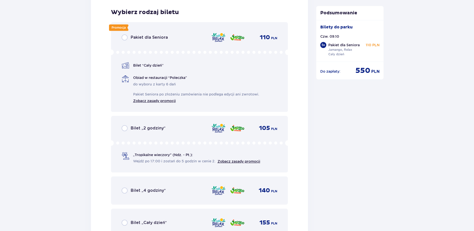
scroll to position [2973, 0]
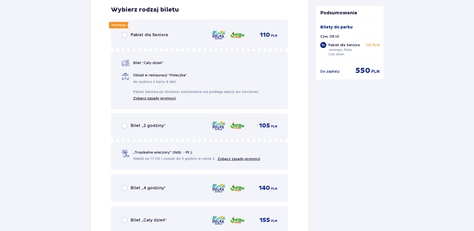
click at [124, 35] on input "radio" at bounding box center [125, 35] width 6 height 6
radio input "true"
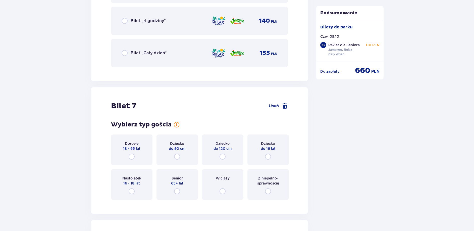
scroll to position [3144, 0]
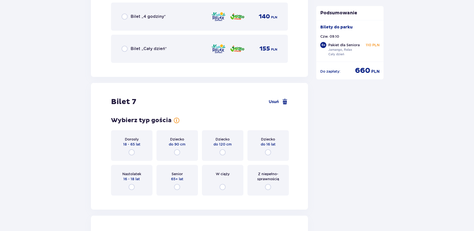
click at [178, 187] on input "radio" at bounding box center [177, 187] width 6 height 6
radio input "true"
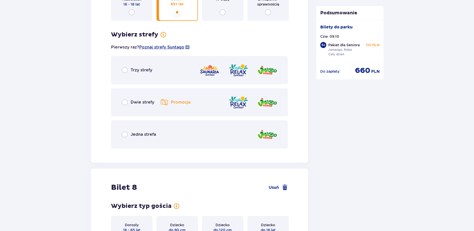
scroll to position [3344, 0]
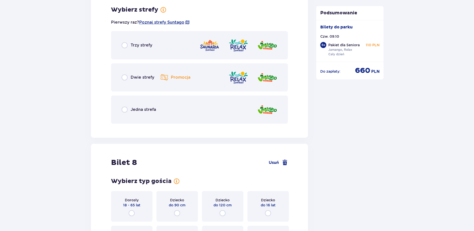
click at [126, 78] on input "radio" at bounding box center [125, 77] width 6 height 6
radio input "true"
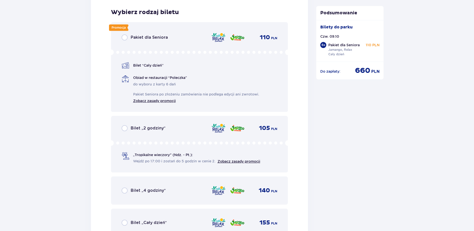
scroll to position [3472, 0]
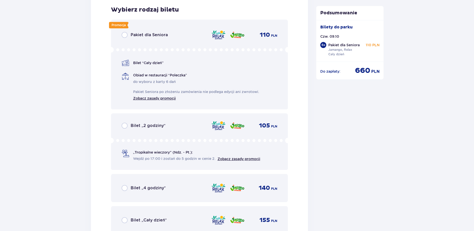
click at [123, 36] on input "radio" at bounding box center [125, 35] width 6 height 6
radio input "true"
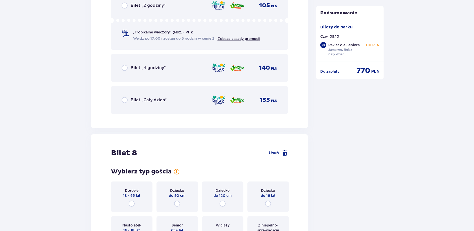
scroll to position [3695, 0]
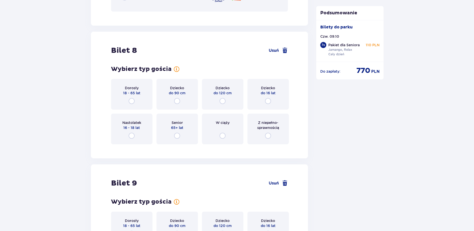
click at [177, 136] on input "radio" at bounding box center [177, 136] width 6 height 6
radio input "true"
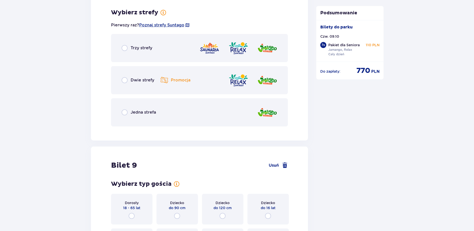
scroll to position [3843, 0]
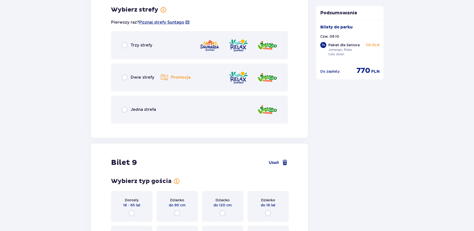
click at [125, 78] on input "radio" at bounding box center [125, 77] width 6 height 6
radio input "true"
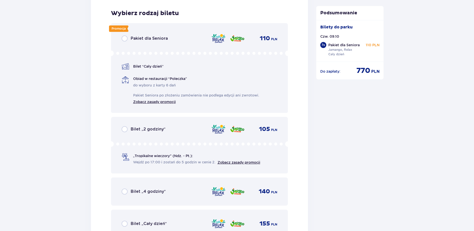
scroll to position [3971, 0]
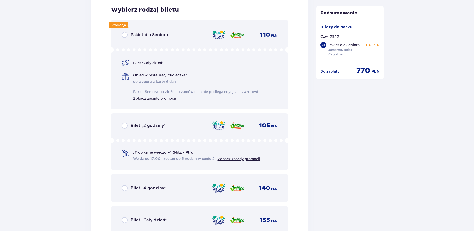
click at [125, 36] on input "radio" at bounding box center [125, 35] width 6 height 6
radio input "true"
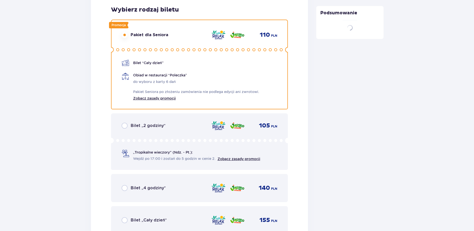
click at [178, 155] on div "Bilet 8 Usuń Wybierz typ gościa dla biletu o numerze 8 Dorosły 18 - 65 lat Dzie…" at bounding box center [199, 2] width 217 height 493
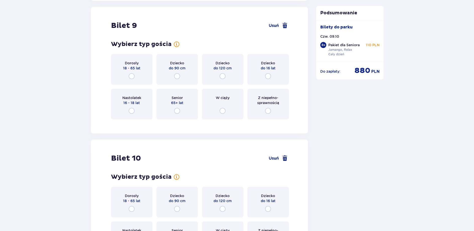
scroll to position [4219, 0]
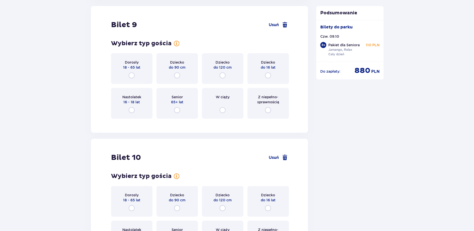
click at [178, 111] on input "radio" at bounding box center [177, 110] width 6 height 6
radio input "true"
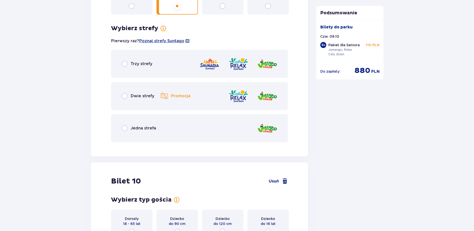
scroll to position [4342, 0]
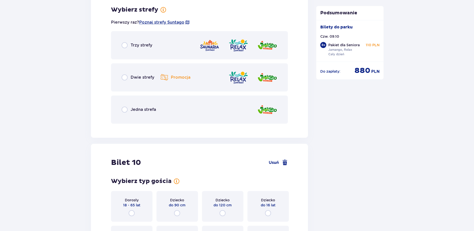
click at [124, 78] on input "radio" at bounding box center [125, 77] width 6 height 6
radio input "true"
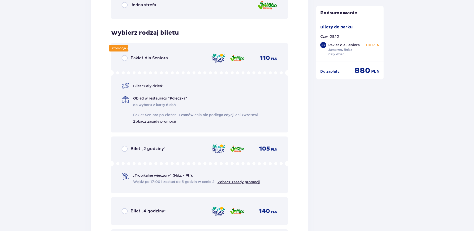
scroll to position [4469, 0]
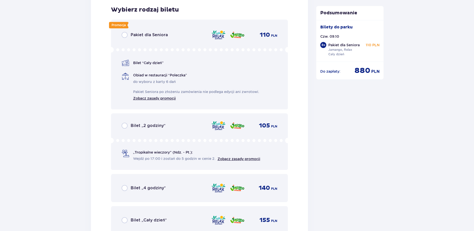
click at [125, 35] on input "radio" at bounding box center [125, 35] width 6 height 6
radio input "true"
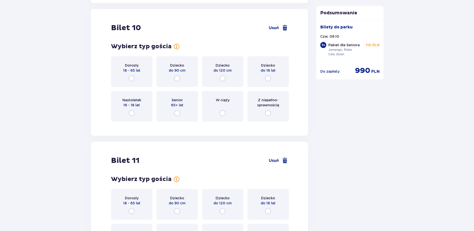
scroll to position [4718, 0]
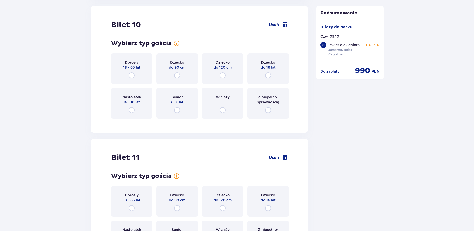
click at [178, 111] on input "radio" at bounding box center [177, 110] width 6 height 6
radio input "true"
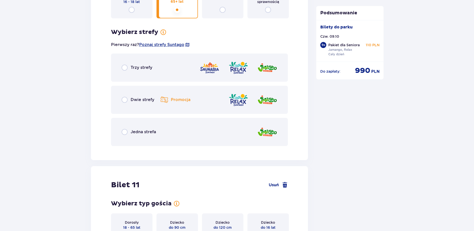
scroll to position [4840, 0]
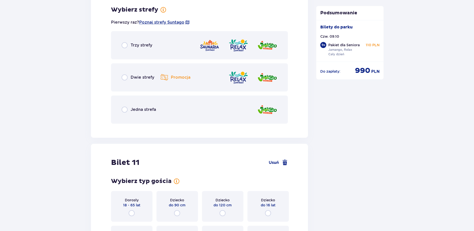
click at [125, 77] on input "radio" at bounding box center [125, 77] width 6 height 6
radio input "true"
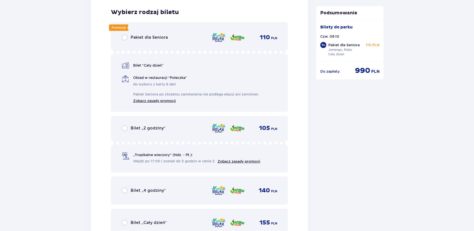
scroll to position [4968, 0]
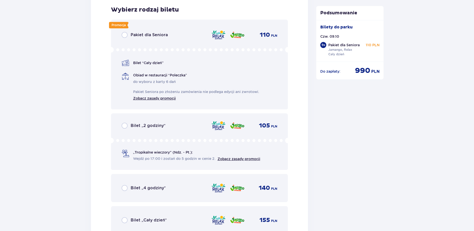
click at [125, 34] on input "radio" at bounding box center [125, 35] width 6 height 6
radio input "true"
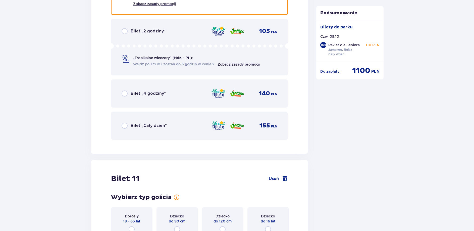
scroll to position [5191, 0]
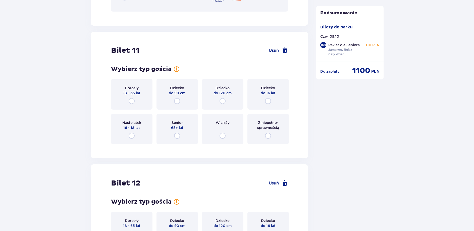
click at [178, 136] on input "radio" at bounding box center [177, 136] width 6 height 6
radio input "true"
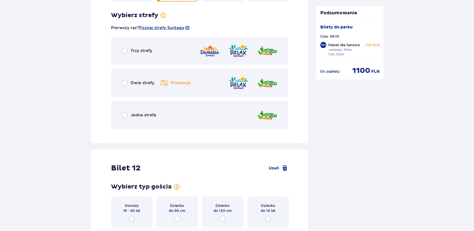
scroll to position [5339, 0]
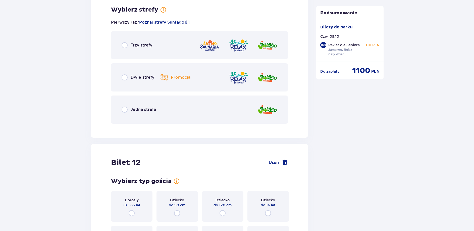
click at [125, 79] on input "radio" at bounding box center [125, 77] width 6 height 6
radio input "true"
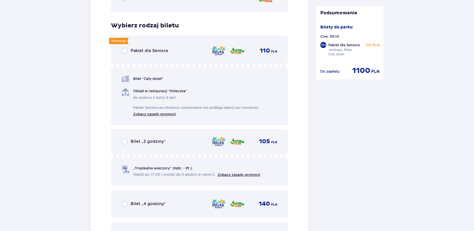
scroll to position [5467, 0]
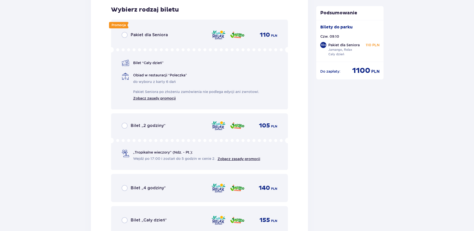
click at [125, 35] on input "radio" at bounding box center [125, 35] width 6 height 6
radio input "true"
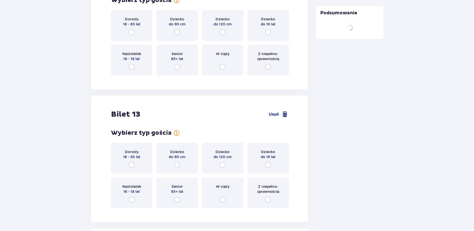
scroll to position [5767, 0]
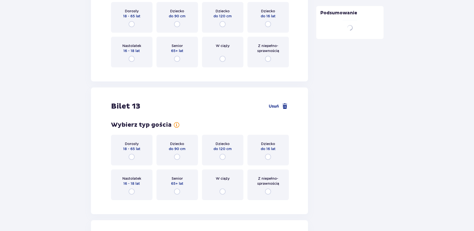
click at [178, 62] on input "radio" at bounding box center [177, 59] width 6 height 6
radio input "true"
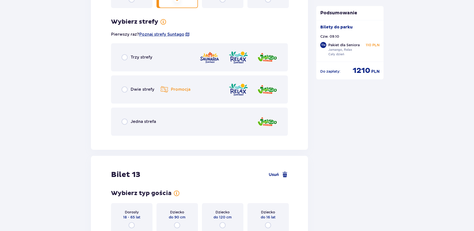
scroll to position [5838, 0]
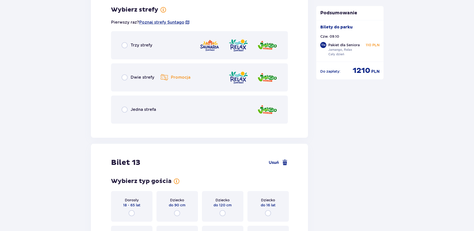
click at [127, 79] on input "radio" at bounding box center [125, 77] width 6 height 6
radio input "true"
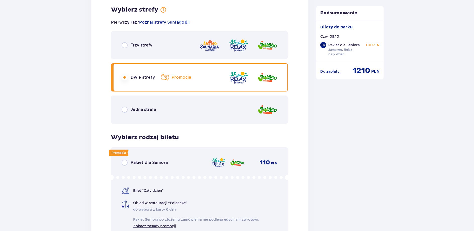
click at [125, 77] on div "Trzy strefy Dwie strefy Promocja Jedna strefa" at bounding box center [199, 77] width 177 height 93
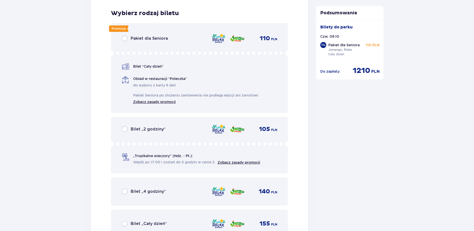
scroll to position [5966, 0]
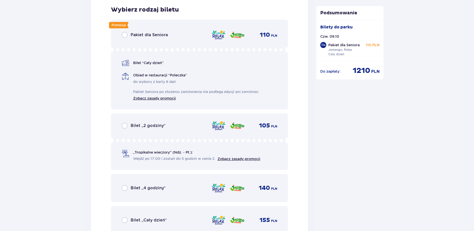
click at [126, 36] on input "radio" at bounding box center [125, 35] width 6 height 6
radio input "true"
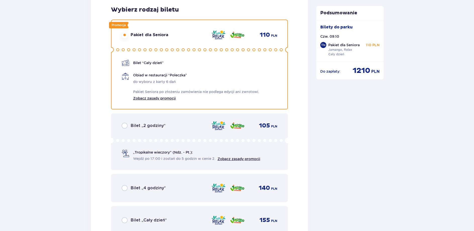
click at [142, 60] on div "Bilet “Cały dzień”" at bounding box center [143, 63] width 42 height 8
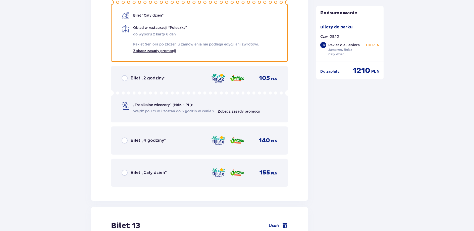
scroll to position [6017, 0]
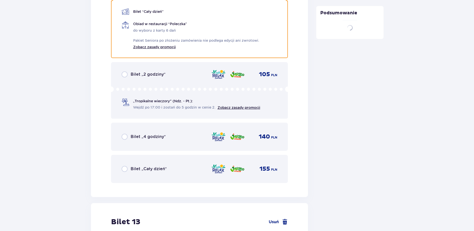
click at [178, 128] on div "Bilet „4 godziny” 140 PLN" at bounding box center [199, 137] width 177 height 28
radio input "true"
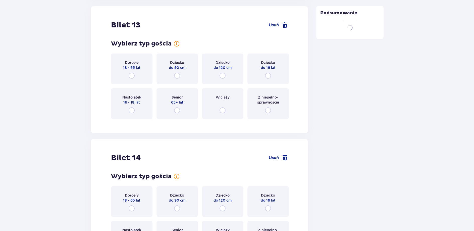
scroll to position [6214, 0]
click at [177, 110] on input "radio" at bounding box center [177, 110] width 6 height 6
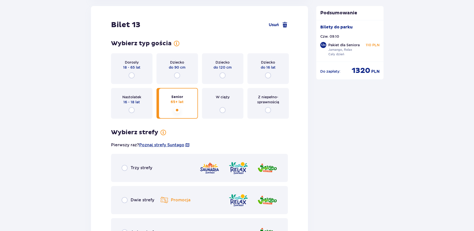
scroll to position [6265, 0]
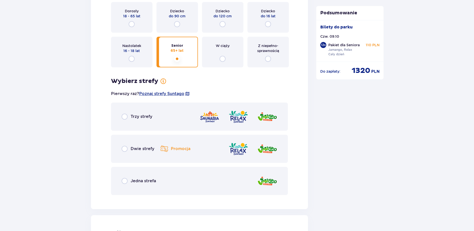
click at [126, 150] on input "radio" at bounding box center [125, 149] width 6 height 6
radio input "true"
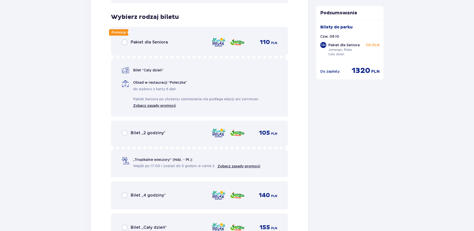
scroll to position [6464, 0]
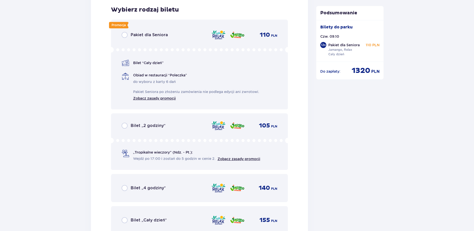
click at [125, 36] on input "radio" at bounding box center [125, 35] width 6 height 6
radio input "true"
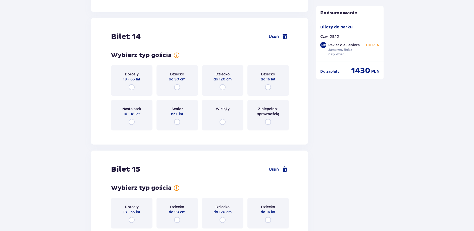
scroll to position [6662, 0]
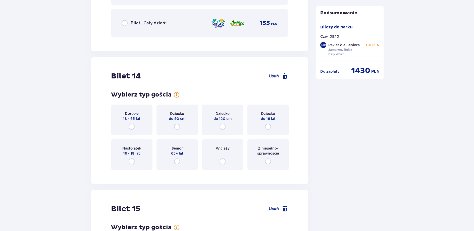
click at [177, 161] on input "radio" at bounding box center [177, 161] width 6 height 6
radio input "true"
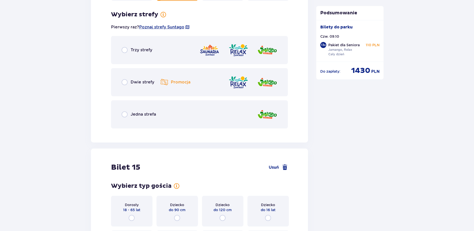
scroll to position [6835, 0]
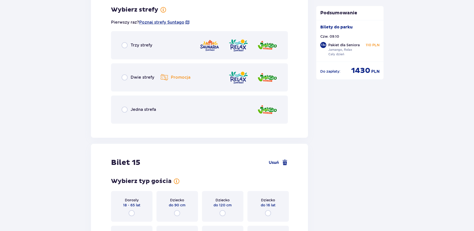
click at [126, 77] on input "radio" at bounding box center [125, 77] width 6 height 6
radio input "true"
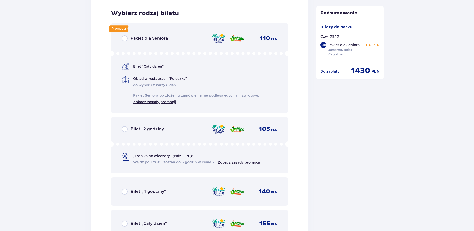
scroll to position [6963, 0]
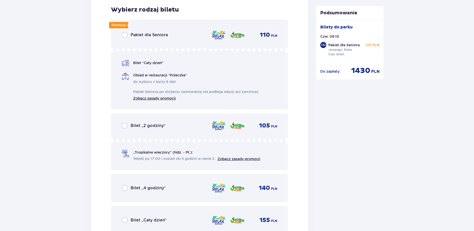
click at [125, 35] on input "radio" at bounding box center [125, 35] width 6 height 6
radio input "true"
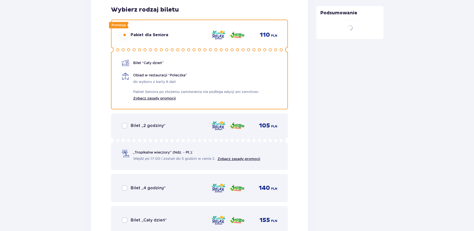
click at [177, 103] on div "Promocja Pakiet dla Seniora 110 PLN Bilet “Cały dzień” Obiad w restauracji “Pol…" at bounding box center [199, 65] width 177 height 90
radio input "true"
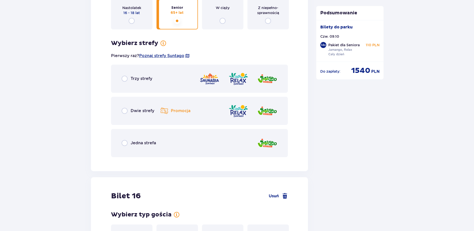
scroll to position [7257, 0]
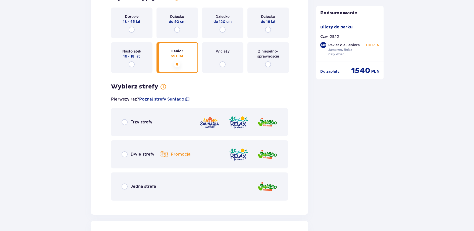
click at [124, 154] on input "radio" at bounding box center [125, 154] width 6 height 6
radio input "true"
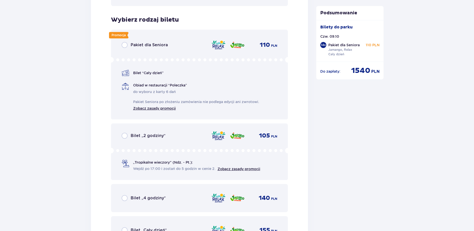
scroll to position [7462, 0]
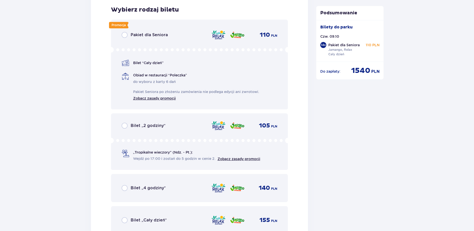
click at [125, 36] on input "radio" at bounding box center [125, 35] width 6 height 6
radio input "true"
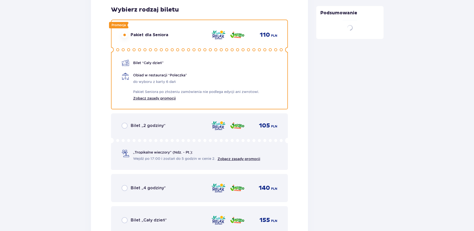
click at [178, 179] on div "Bilet „4 godziny” 140 PLN" at bounding box center [199, 188] width 177 height 28
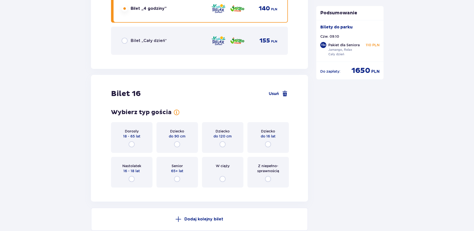
scroll to position [7666, 0]
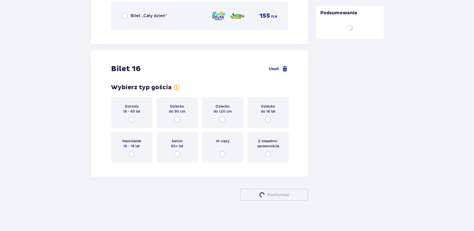
click at [178, 155] on input "radio" at bounding box center [177, 154] width 6 height 6
radio input "true"
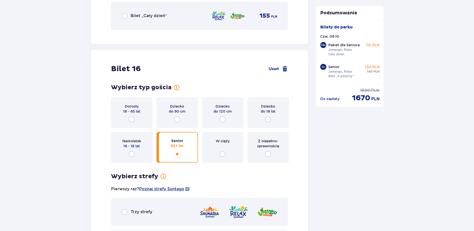
click at [176, 153] on input "radio" at bounding box center [177, 154] width 6 height 6
click at [176, 155] on input "radio" at bounding box center [177, 154] width 6 height 6
drag, startPoint x: 177, startPoint y: 155, endPoint x: 187, endPoint y: 167, distance: 15.7
click at [177, 167] on div "Wybierz typ gościa dla biletu o numerze 16 Dorosły 18 - 65 lat Dziecko do 90 cm…" at bounding box center [199, 187] width 177 height 207
click at [177, 156] on input "radio" at bounding box center [177, 154] width 6 height 6
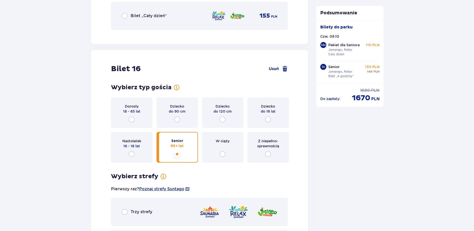
click at [177, 156] on input "radio" at bounding box center [177, 154] width 6 height 6
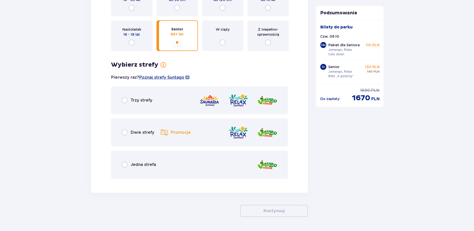
scroll to position [7794, 0]
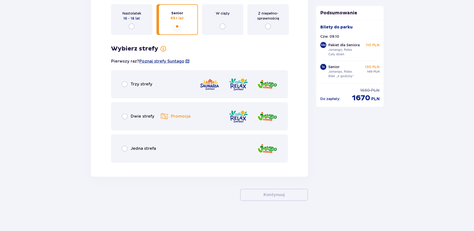
click at [126, 117] on input "radio" at bounding box center [125, 116] width 6 height 6
radio input "true"
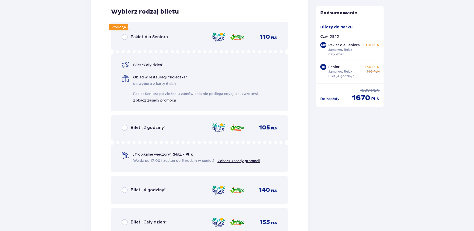
scroll to position [7961, 0]
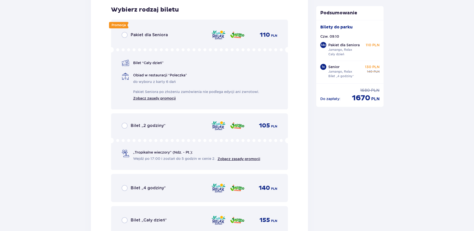
click at [124, 35] on input "radio" at bounding box center [125, 35] width 6 height 6
radio input "true"
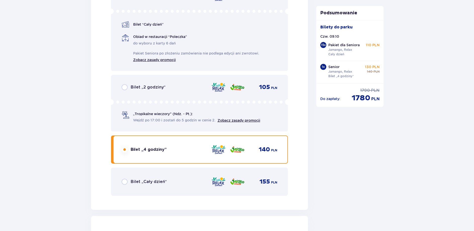
scroll to position [7468, 0]
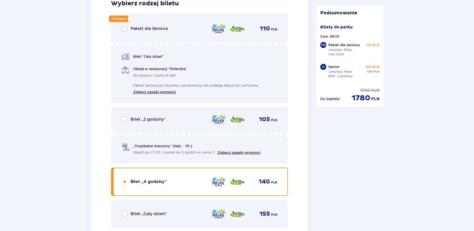
click at [123, 29] on input "radio" at bounding box center [125, 29] width 6 height 6
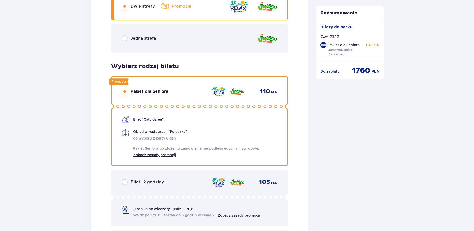
scroll to position [4904, 0]
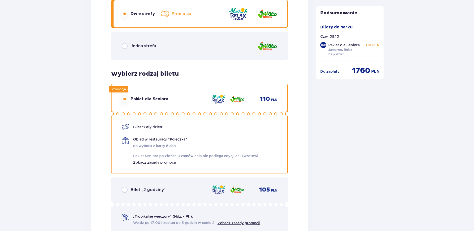
click at [333, 69] on p "Do zapłaty :" at bounding box center [331, 71] width 20 height 5
click at [362, 12] on p "Podsumowanie" at bounding box center [350, 13] width 67 height 6
click at [361, 12] on p "Podsumowanie" at bounding box center [350, 13] width 67 height 6
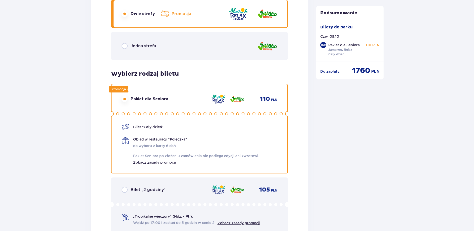
click at [361, 12] on p "Podsumowanie" at bounding box center [350, 13] width 67 height 6
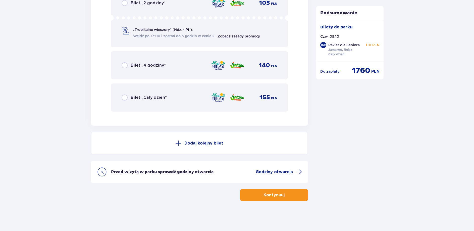
scroll to position [8084, 0]
click at [346, 13] on p "Podsumowanie" at bounding box center [350, 13] width 67 height 6
click at [371, 71] on div "1760 PLN" at bounding box center [366, 71] width 28 height 10
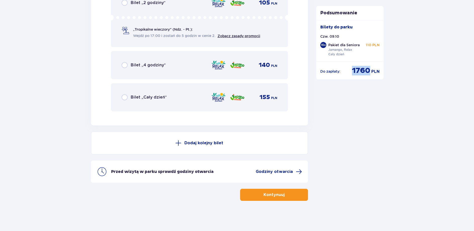
click at [371, 71] on div "1760 PLN" at bounding box center [366, 71] width 28 height 10
click at [301, 196] on button "Kontynuuj" at bounding box center [274, 195] width 68 height 12
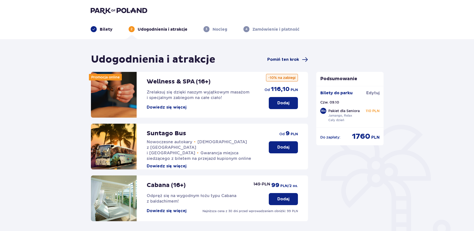
click at [306, 60] on span at bounding box center [305, 60] width 6 height 6
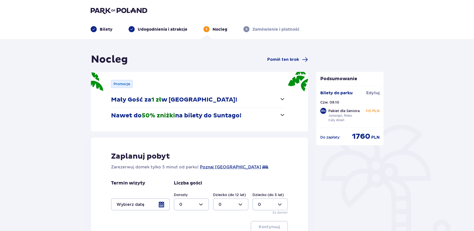
click at [306, 60] on span at bounding box center [305, 60] width 6 height 6
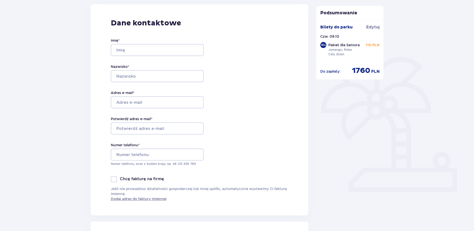
scroll to position [77, 0]
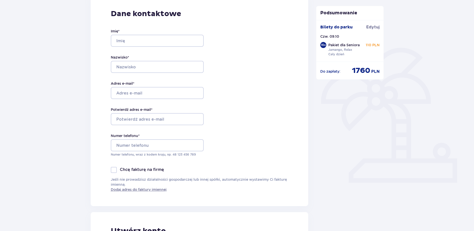
click at [114, 170] on div at bounding box center [114, 170] width 6 height 6
checkbox input "true"
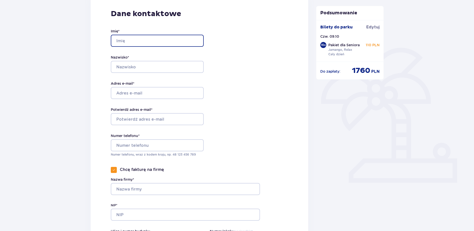
click at [145, 41] on input "Imię *" at bounding box center [157, 41] width 93 height 12
type input "Bożena"
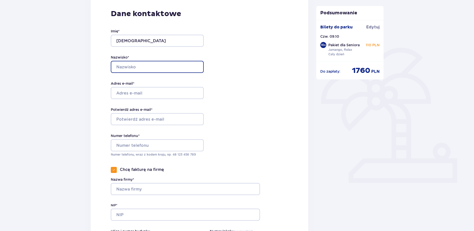
click at [159, 66] on input "Nazwisko *" at bounding box center [157, 67] width 93 height 12
type input "Domańska"
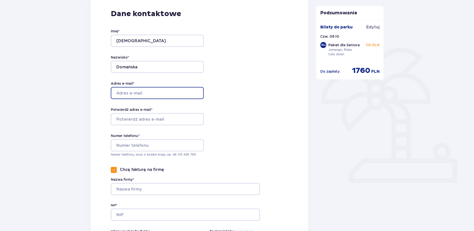
click at [166, 91] on input "Adres e-mail *" at bounding box center [157, 93] width 93 height 12
type input "domanskab3"
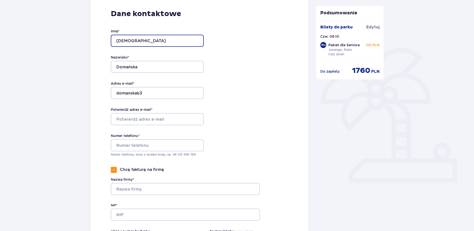
type input "Krajowe Stowarzyszenie"
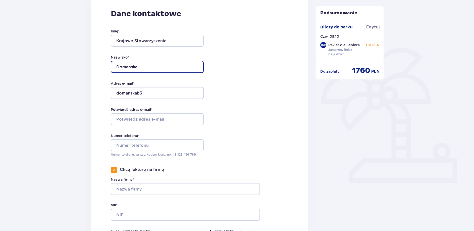
type input ""PASJA""
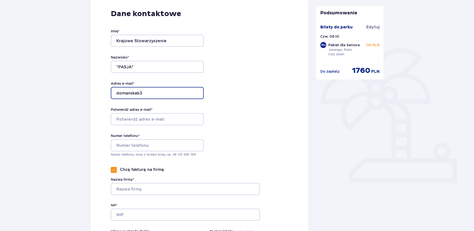
type input "[EMAIL_ADDRESS][DOMAIN_NAME]"
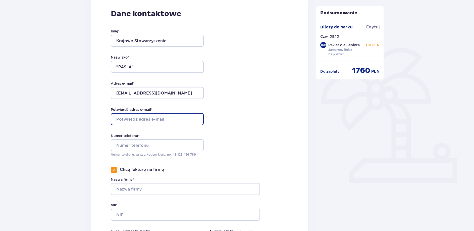
type input "[EMAIL_ADDRESS][DOMAIN_NAME]"
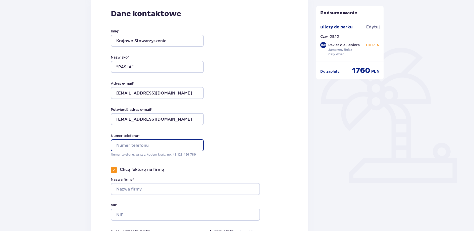
type input "+48608665536"
type input "T.Ostrowskiego"
type input "Tomaszow Mazowiecki"
type input "97-200"
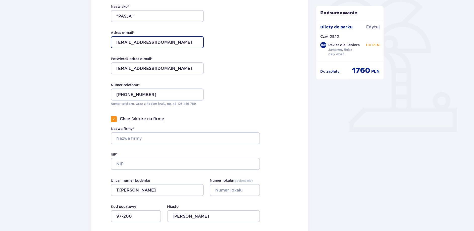
scroll to position [128, 0]
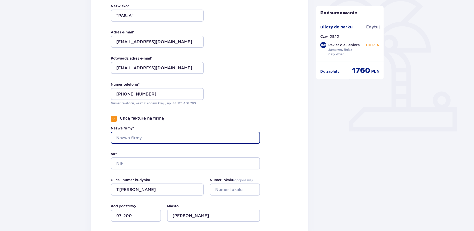
click at [158, 136] on input "Nazwa firmy*" at bounding box center [185, 138] width 149 height 12
type input "Krajowe Stowarzyszenie Seniorów "PASJA""
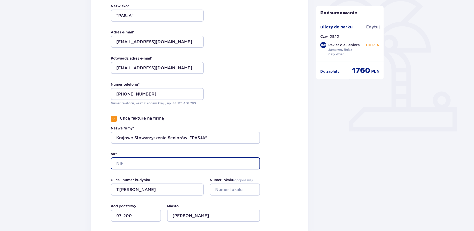
click at [157, 161] on input "NIP*" at bounding box center [185, 163] width 149 height 12
type input "7732476237"
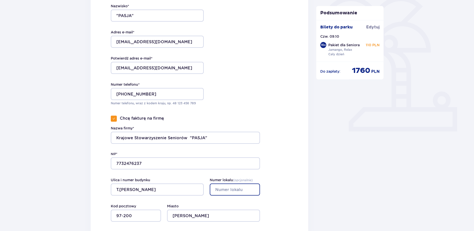
click at [237, 191] on input "Numer lokalu ( opcjonalnie )" at bounding box center [235, 190] width 50 height 12
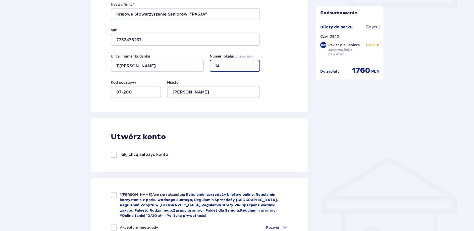
scroll to position [256, 0]
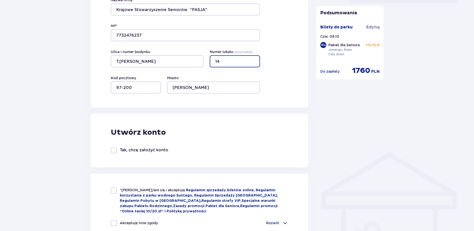
type input "14"
click at [117, 152] on div at bounding box center [114, 150] width 6 height 6
checkbox input "true"
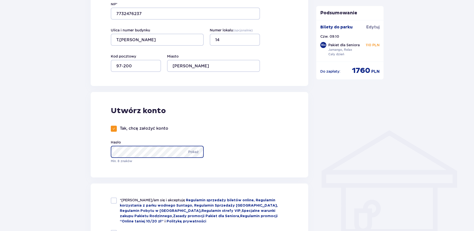
scroll to position [308, 0]
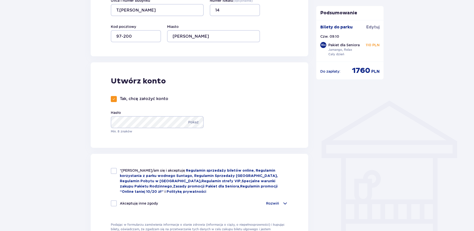
click at [115, 202] on div at bounding box center [114, 203] width 6 height 6
checkbox input "true"
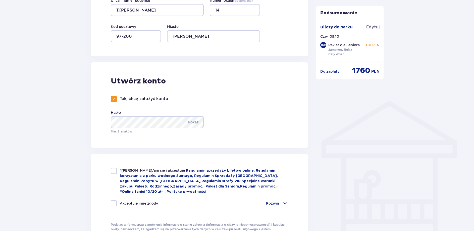
checkbox input "true"
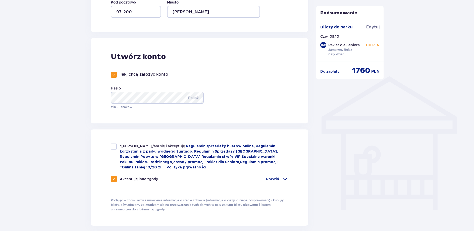
scroll to position [359, 0]
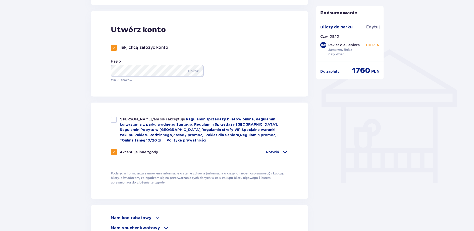
click at [116, 121] on div at bounding box center [114, 120] width 6 height 6
checkbox input "true"
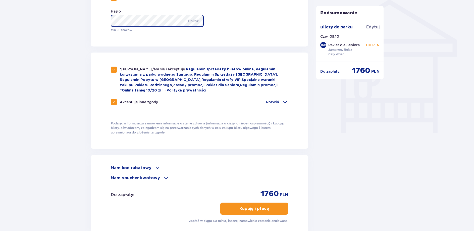
scroll to position [436, 0]
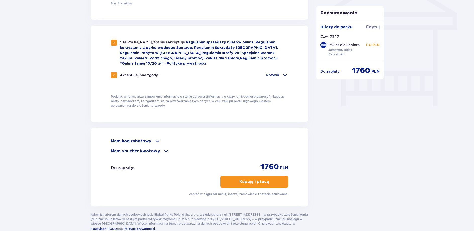
click at [261, 179] on p "Kupuję i płacę" at bounding box center [255, 182] width 30 height 6
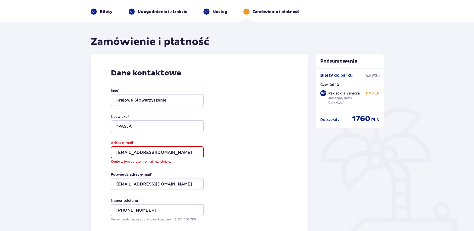
scroll to position [26, 0]
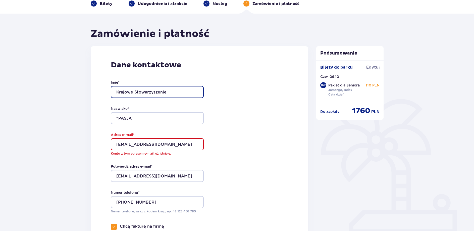
click at [185, 90] on input "Krajowe Stowarzyszenie" at bounding box center [157, 92] width 93 height 12
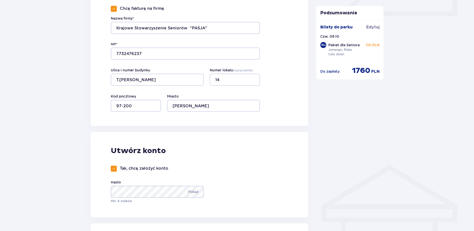
scroll to position [256, 0]
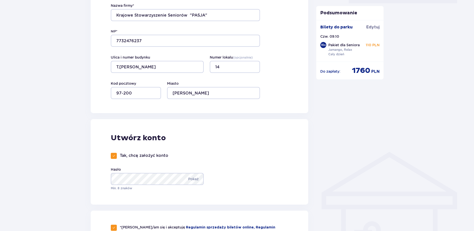
type input "Krajowe Stowarzyszenie"
click at [116, 157] on div at bounding box center [114, 156] width 6 height 6
checkbox input "false"
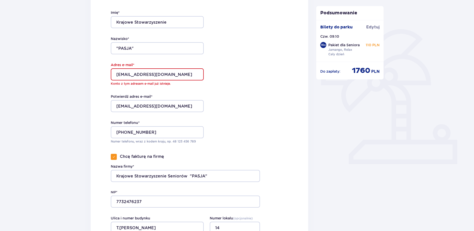
scroll to position [103, 0]
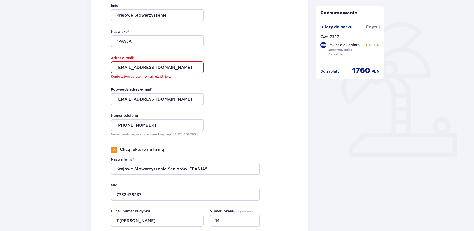
click at [163, 78] on p "Konto z tym adresem e-mail już istnieje." at bounding box center [157, 76] width 93 height 5
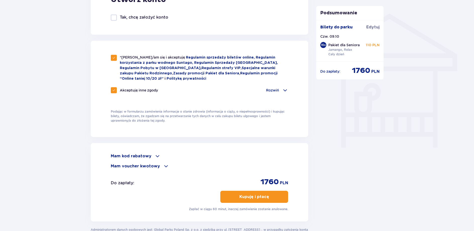
scroll to position [410, 0]
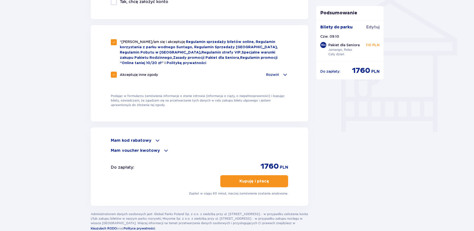
click at [255, 178] on p "Kupuję i płacę" at bounding box center [255, 181] width 30 height 6
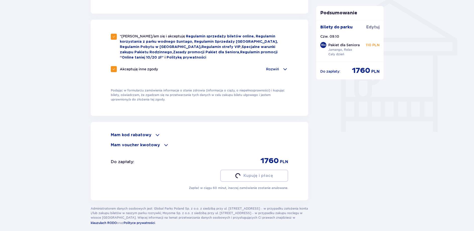
scroll to position [405, 0]
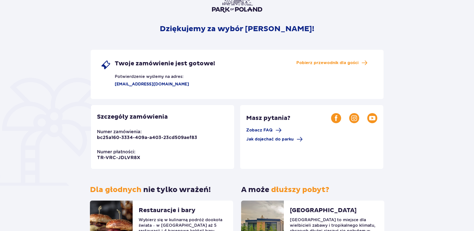
scroll to position [77, 0]
